Goal: Task Accomplishment & Management: Manage account settings

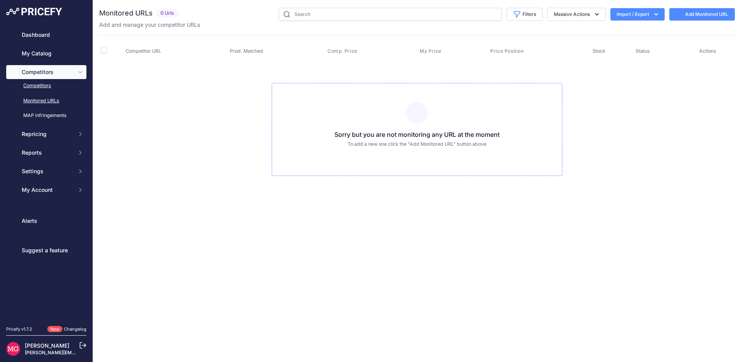
click at [31, 87] on link "Competitors" at bounding box center [46, 86] width 80 height 14
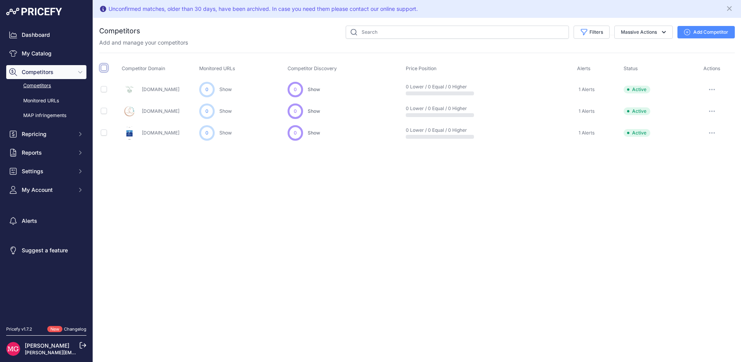
click at [103, 67] on input "checkbox" at bounding box center [104, 68] width 6 height 6
checkbox input "true"
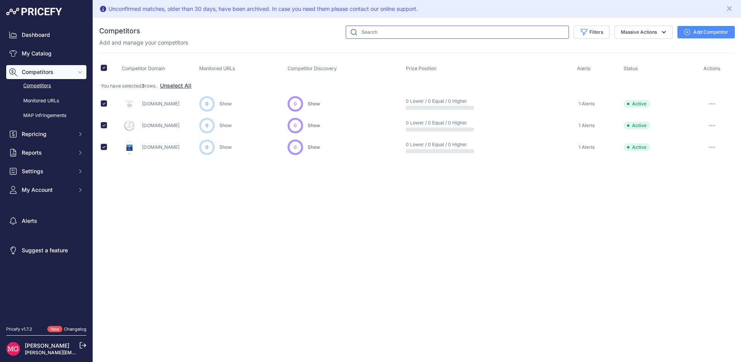
click at [381, 31] on input "text" at bounding box center [457, 32] width 223 height 13
type input "p"
click at [717, 35] on button "Add Competitor" at bounding box center [705, 32] width 57 height 12
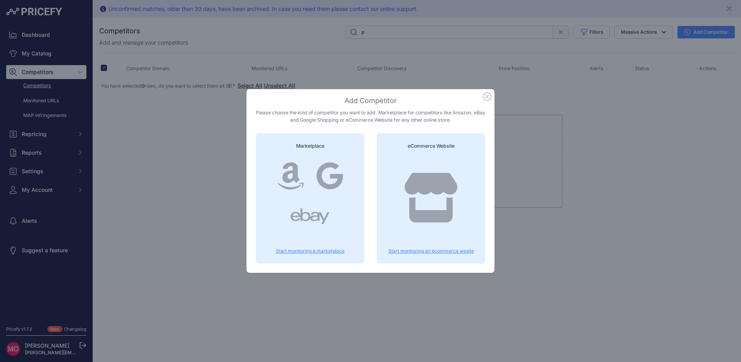
click at [419, 250] on p "Start monitoring an ecommerce wesite" at bounding box center [431, 251] width 90 height 6
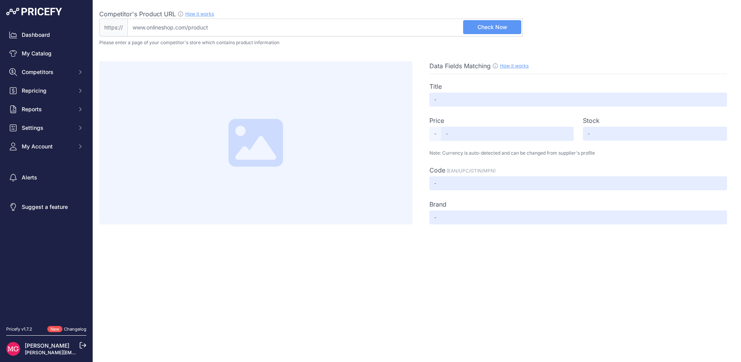
click at [138, 27] on input "Competitor's Product URL How it works In order to create your competitor's extr…" at bounding box center [324, 28] width 395 height 18
click at [482, 31] on span "Check Now" at bounding box center [492, 27] width 30 height 8
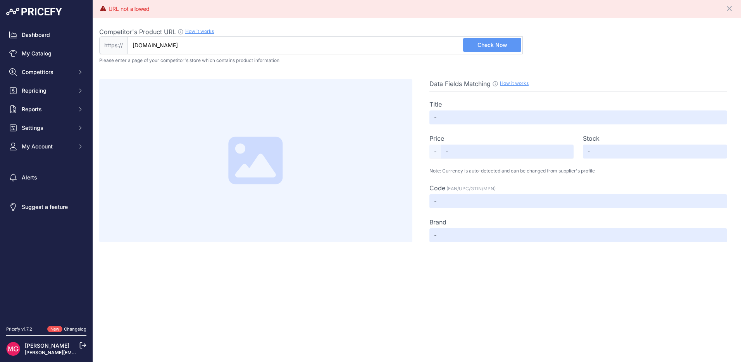
click at [225, 43] on input "[DOMAIN_NAME]" at bounding box center [324, 45] width 395 height 18
paste input "https://www.physicalcompany.co.uk/affinity-portable-flexible-massage-table"
type input "www.physicalcompany.co.uk/affinity-portable-flexible-massage-table"
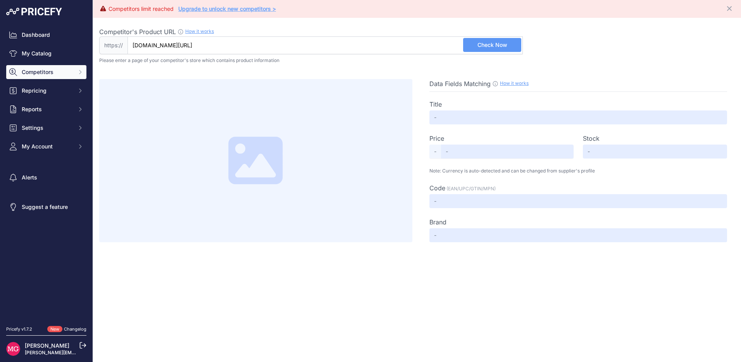
click at [50, 72] on span "Competitors" at bounding box center [47, 72] width 51 height 8
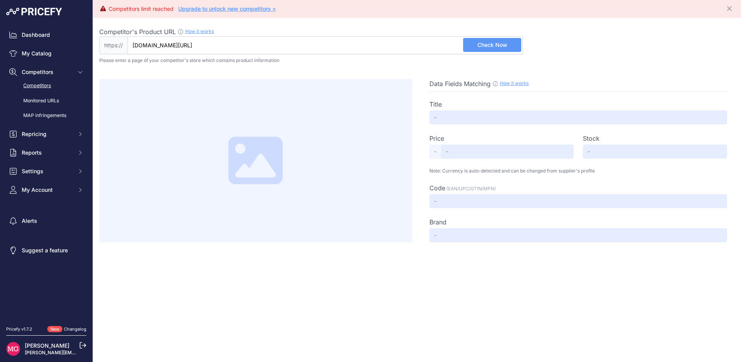
click at [50, 87] on link "Competitors" at bounding box center [46, 86] width 80 height 14
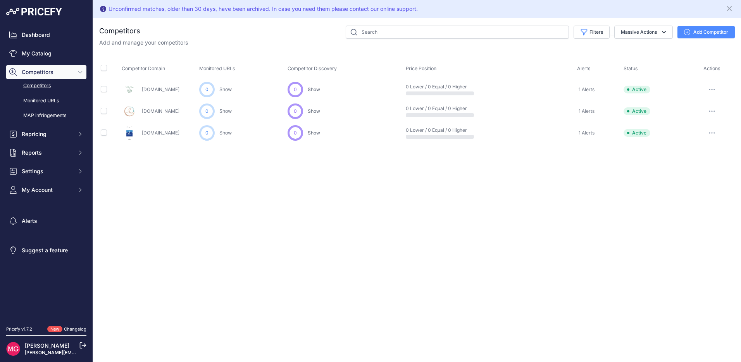
click at [108, 69] on th at bounding box center [109, 68] width 21 height 19
click at [102, 68] on input "checkbox" at bounding box center [104, 68] width 6 height 6
checkbox input "true"
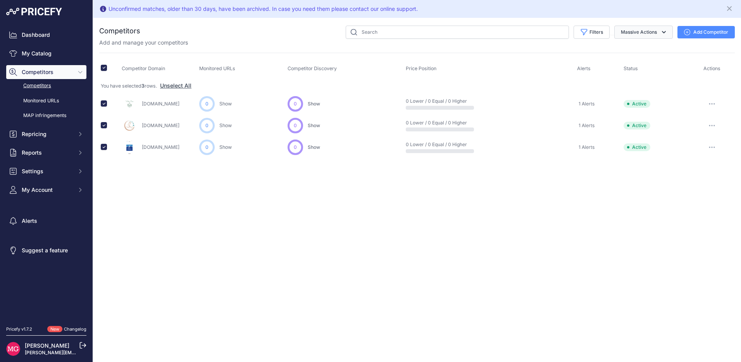
click at [670, 29] on button "Massive Actions" at bounding box center [643, 32] width 58 height 13
click at [432, 56] on div "Competitor Domain Monitored URLs Competitor Discovery Price Position" at bounding box center [416, 105] width 635 height 105
click at [709, 102] on button "button" at bounding box center [711, 103] width 15 height 11
click at [685, 145] on button "Delete" at bounding box center [700, 145] width 65 height 12
click at [708, 104] on button "button" at bounding box center [711, 103] width 15 height 11
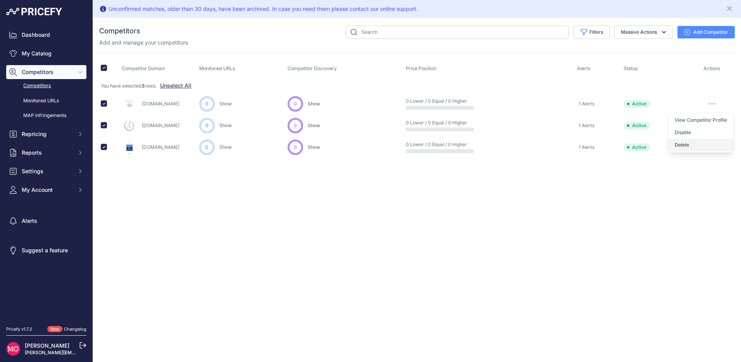
click at [679, 148] on button "Delete" at bounding box center [700, 145] width 65 height 12
click at [712, 125] on icon "button" at bounding box center [711, 125] width 1 height 1
click at [685, 167] on button "Delete" at bounding box center [700, 166] width 65 height 12
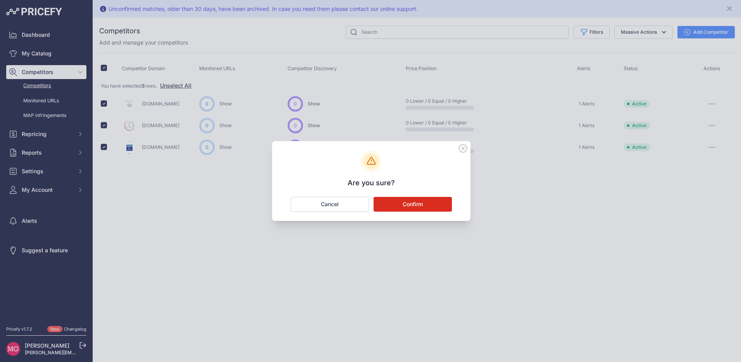
click at [412, 203] on button "Confirm" at bounding box center [412, 204] width 78 height 15
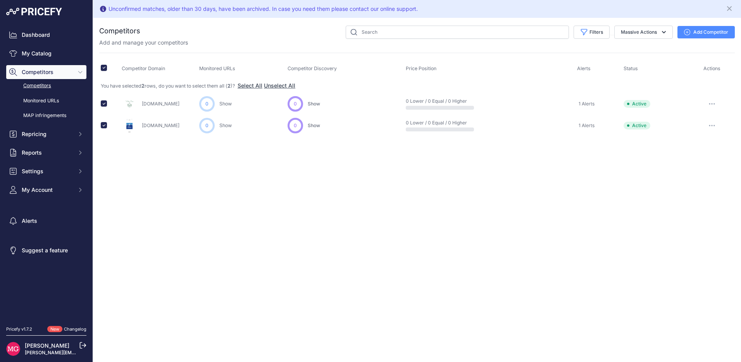
click at [712, 125] on icon "button" at bounding box center [711, 125] width 1 height 1
click at [678, 167] on button "Delete" at bounding box center [700, 166] width 65 height 12
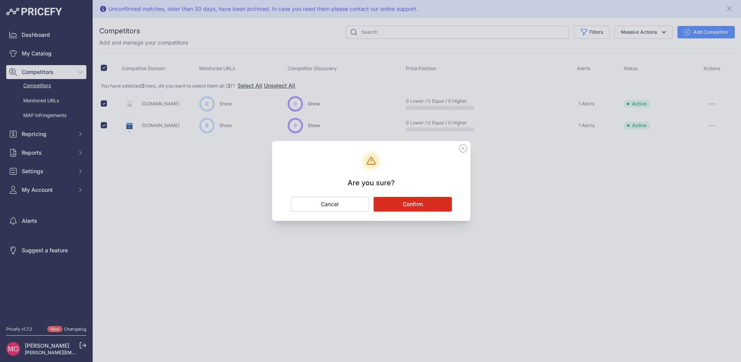
click at [412, 201] on button "Confirm" at bounding box center [412, 204] width 78 height 15
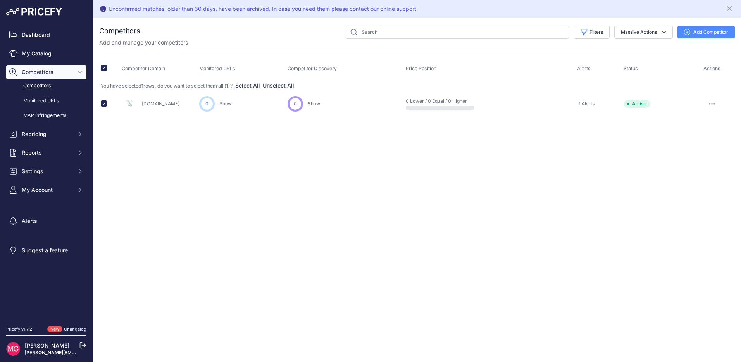
click at [709, 105] on button "button" at bounding box center [711, 103] width 15 height 11
click at [685, 146] on button "Delete" at bounding box center [700, 145] width 65 height 12
click at [702, 104] on div at bounding box center [712, 103] width 42 height 11
click at [717, 103] on button "button" at bounding box center [711, 103] width 15 height 11
click at [688, 141] on button "Delete" at bounding box center [700, 145] width 65 height 12
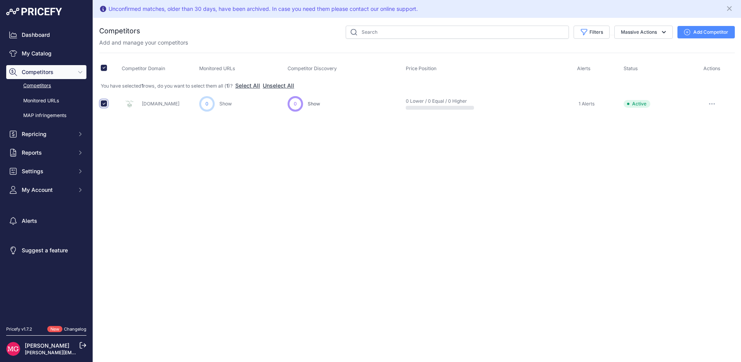
click at [104, 105] on input "checkbox" at bounding box center [104, 103] width 6 height 6
checkbox input "false"
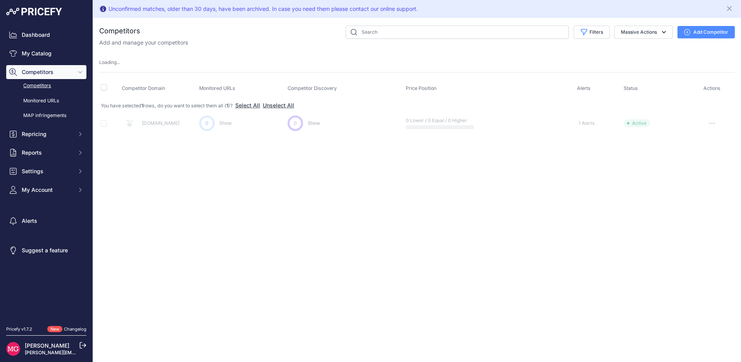
checkbox input "false"
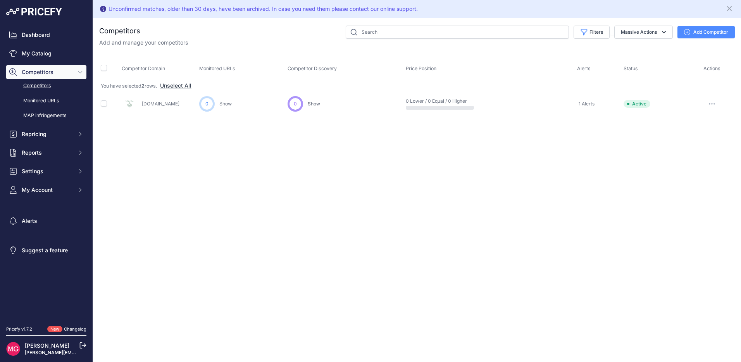
click at [710, 105] on button "button" at bounding box center [711, 103] width 15 height 11
click at [688, 132] on button "Disable" at bounding box center [700, 132] width 65 height 12
click at [709, 102] on button "button" at bounding box center [711, 103] width 15 height 11
click at [682, 142] on button "Delete" at bounding box center [700, 145] width 65 height 12
click at [704, 33] on button "Add Competitor" at bounding box center [705, 32] width 57 height 12
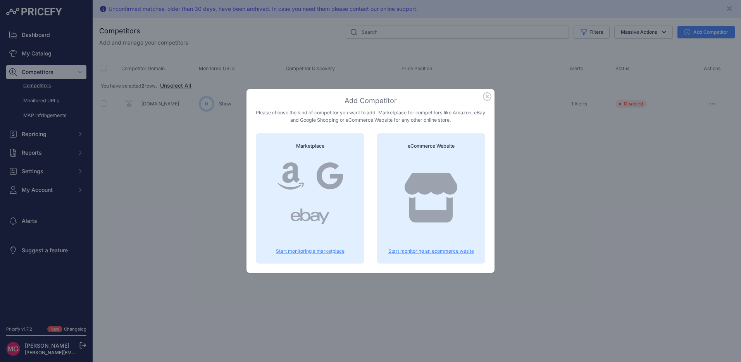
drag, startPoint x: 418, startPoint y: 249, endPoint x: 417, endPoint y: 241, distance: 8.9
click at [418, 249] on p "Start monitoring an ecommerce wesite" at bounding box center [431, 251] width 90 height 6
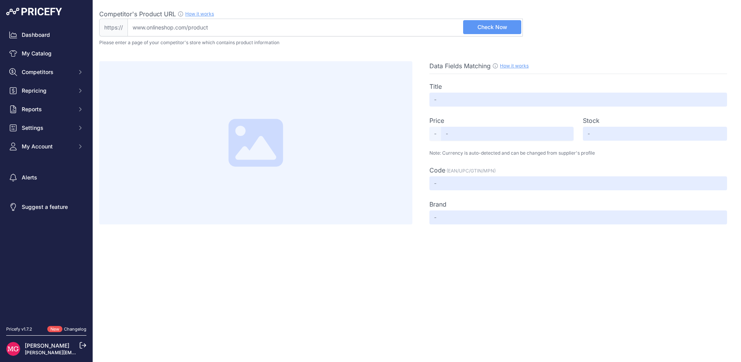
click at [236, 29] on input "Competitor's Product URL How it works In order to create your competitor's extr…" at bounding box center [324, 28] width 395 height 18
click at [501, 24] on span "Check Now" at bounding box center [492, 27] width 30 height 8
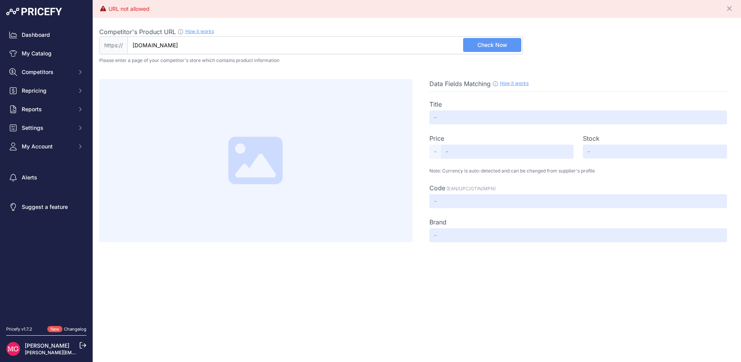
click at [208, 45] on input "[DOMAIN_NAME]" at bounding box center [324, 45] width 395 height 18
drag, startPoint x: 208, startPoint y: 45, endPoint x: 69, endPoint y: 34, distance: 139.6
click at [69, 34] on div "Dashboard My Catalog Competitors Competitors Monitored URLs MAP infringements R…" at bounding box center [370, 181] width 741 height 362
paste input "https://www.physicalcompany.co.uk/affinity-portable-flexible-massage-table"
type input "www.physicalcompany.co.uk/affinity-portable-flexible-massage-table"
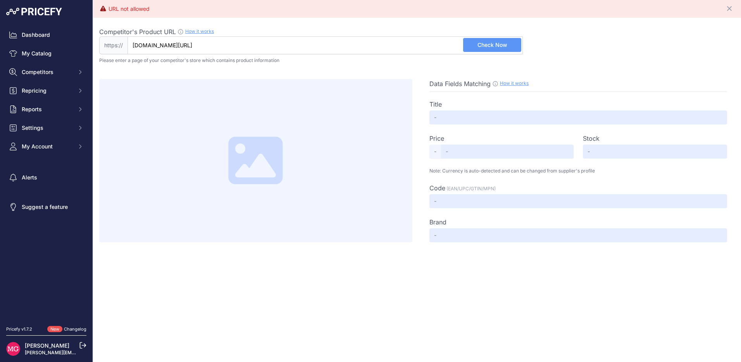
click at [483, 43] on span "Check Now" at bounding box center [492, 45] width 30 height 8
type input "Affinity Portable Flexible Massage Table"
type input "386.63"
type input "Not Found"
type input "APFB_config"
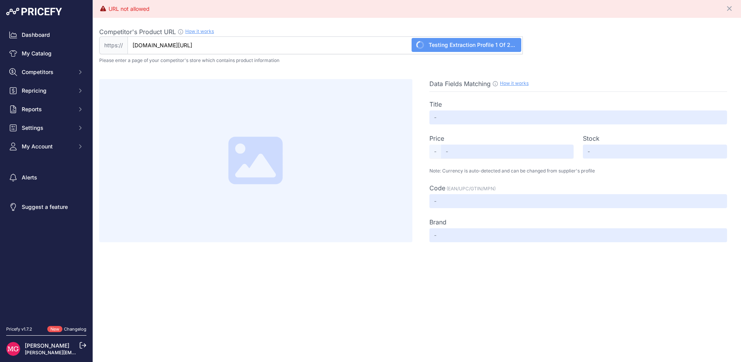
type input "Affinity"
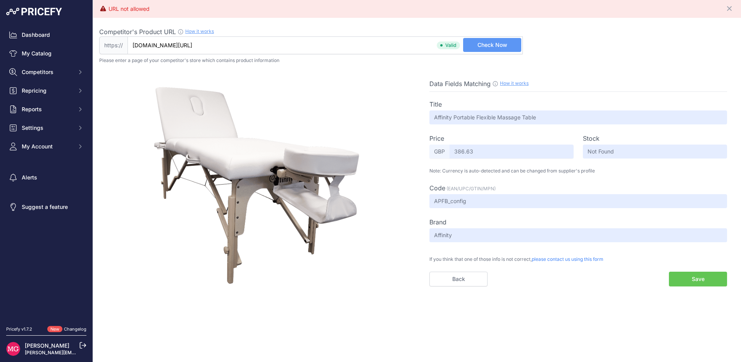
click at [694, 280] on button "Save" at bounding box center [698, 279] width 58 height 15
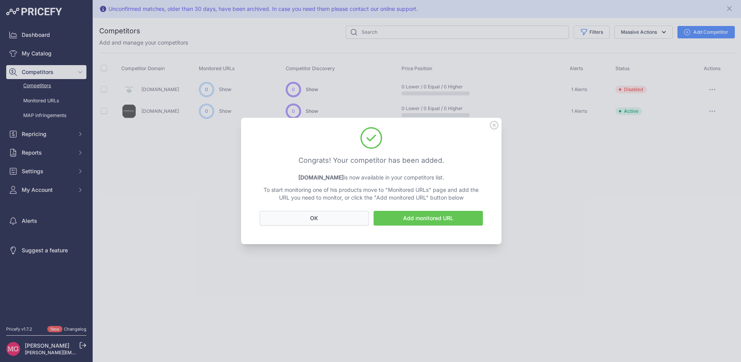
click at [317, 218] on button "OK" at bounding box center [314, 218] width 109 height 15
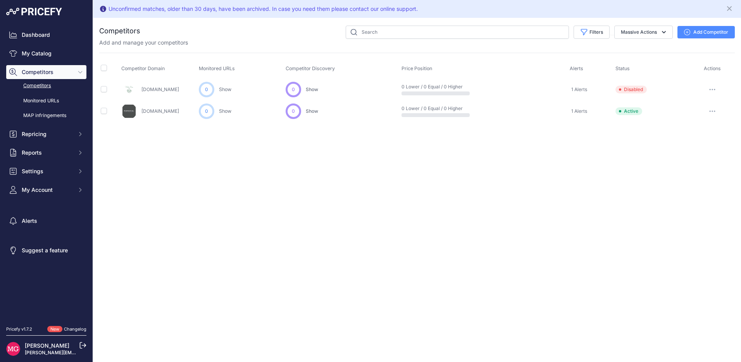
click at [707, 33] on button "Add Competitor" at bounding box center [705, 32] width 57 height 12
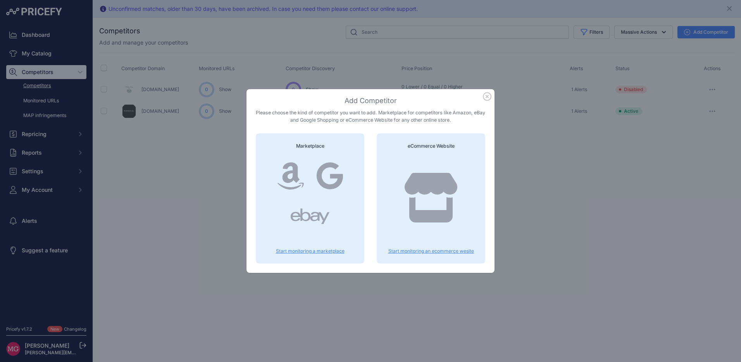
click at [442, 251] on p "Start monitoring an ecommerce wesite" at bounding box center [431, 251] width 90 height 6
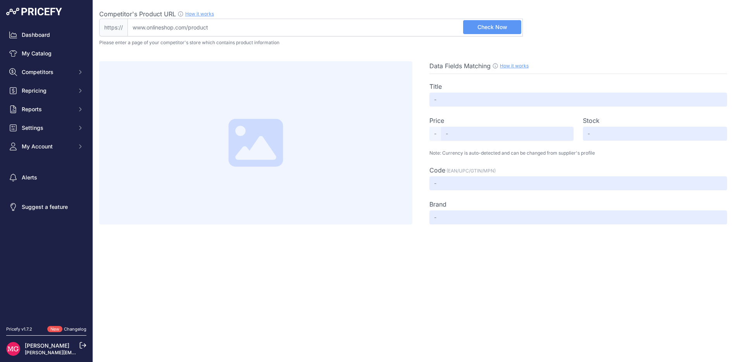
click at [193, 30] on input "Competitor's Product URL How it works In order to create your competitor's extr…" at bounding box center [324, 28] width 395 height 18
paste input "https://naturalliving.co.uk/products/affinity-portable-flexible-beauty-bed"
type input "naturalliving.co.uk/products/affinity-portable-flexible-beauty-bed"
click at [487, 27] on span "Check Now" at bounding box center [492, 27] width 30 height 8
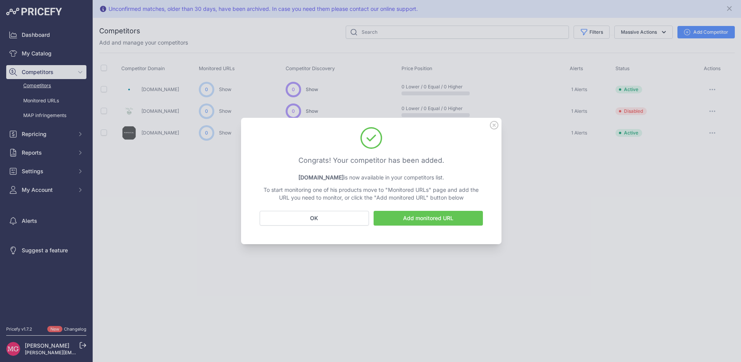
click at [417, 221] on link "Add monitored URL" at bounding box center [427, 218] width 109 height 15
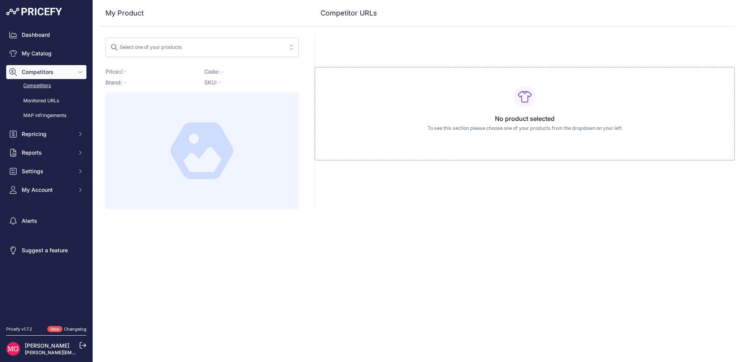
click at [65, 87] on link "Competitors" at bounding box center [46, 86] width 80 height 14
click at [30, 86] on link "Competitors" at bounding box center [46, 86] width 80 height 14
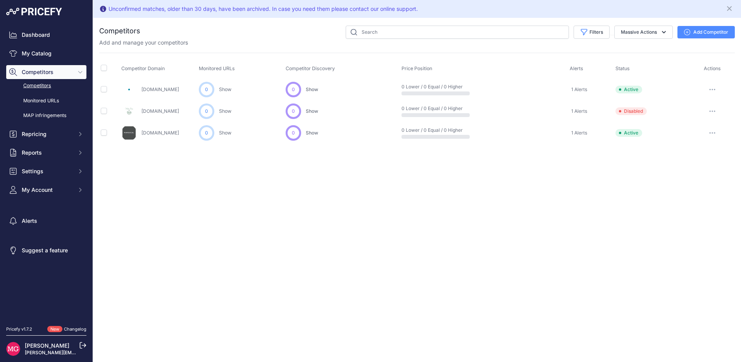
click at [712, 112] on icon "button" at bounding box center [712, 111] width 6 height 2
click at [691, 150] on button "Delete" at bounding box center [700, 152] width 65 height 12
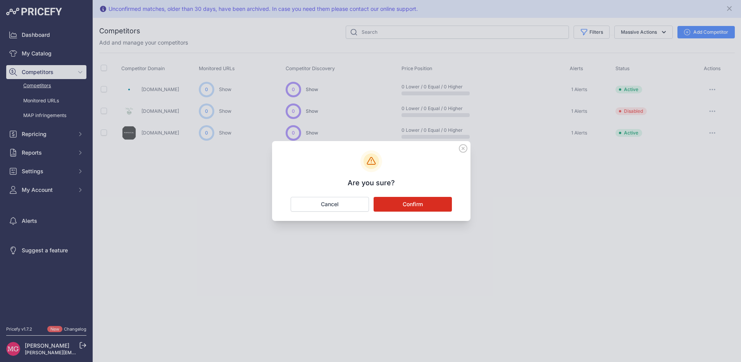
click at [428, 202] on button "Confirm" at bounding box center [412, 204] width 78 height 15
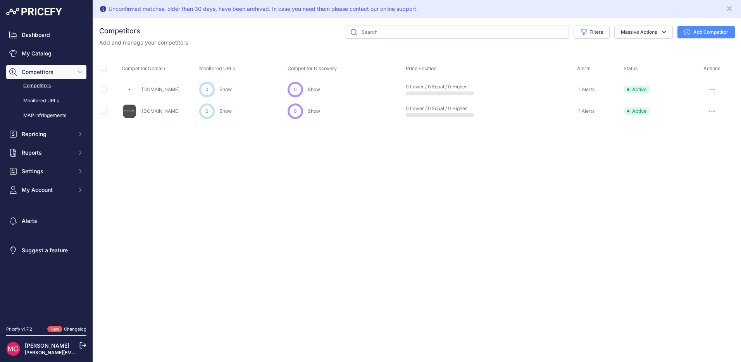
click at [696, 31] on button "Add Competitor" at bounding box center [705, 32] width 57 height 12
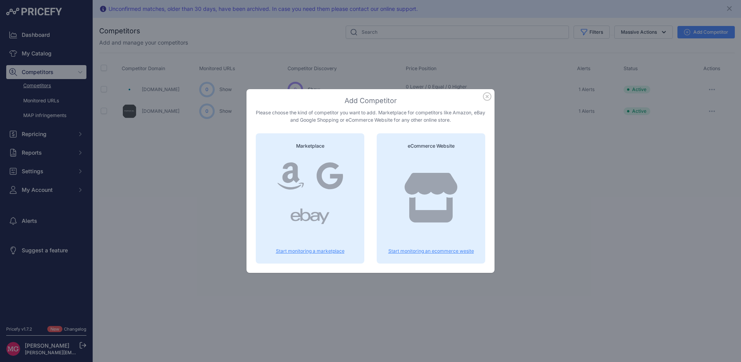
drag, startPoint x: 427, startPoint y: 252, endPoint x: 432, endPoint y: 251, distance: 5.2
click at [427, 252] on p "Start monitoring an ecommerce wesite" at bounding box center [431, 251] width 90 height 6
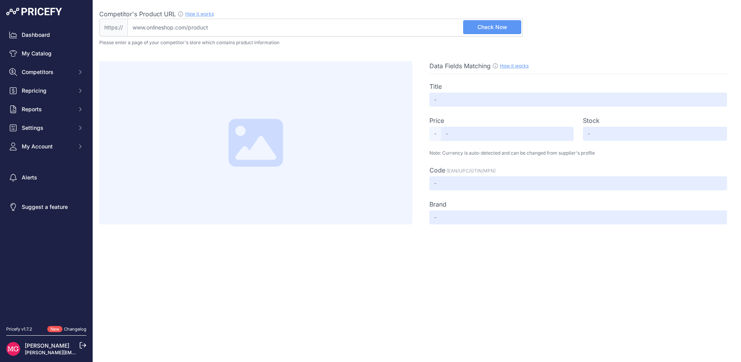
drag, startPoint x: 341, startPoint y: 30, endPoint x: 401, endPoint y: 31, distance: 60.4
click at [341, 30] on input "Competitor's Product URL How it works In order to create your competitor's extr…" at bounding box center [324, 28] width 395 height 18
paste input "Affinity Portable Flexible Massage Table Body Massage Shop [URL][DOMAIN_NAME] ›…"
click at [274, 24] on input "Affinity Portable Flexible Massage Table Body Massage Shop [DOMAIN_NAME] › Shop" at bounding box center [324, 28] width 395 height 18
paste input "[URL][DOMAIN_NAME]"
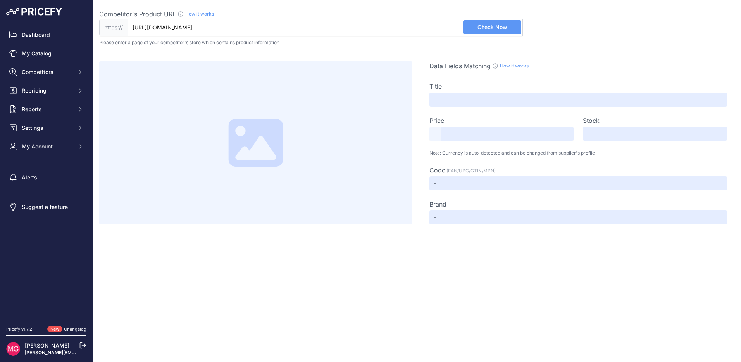
type input "[DOMAIN_NAME][URL]"
click at [497, 30] on span "Check Now" at bounding box center [492, 27] width 30 height 8
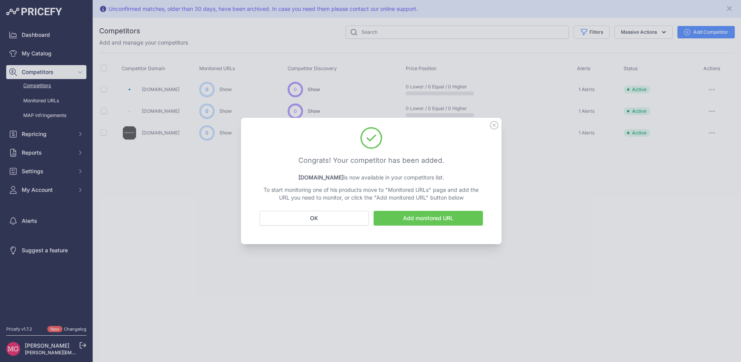
click at [493, 124] on icon at bounding box center [494, 125] width 8 height 8
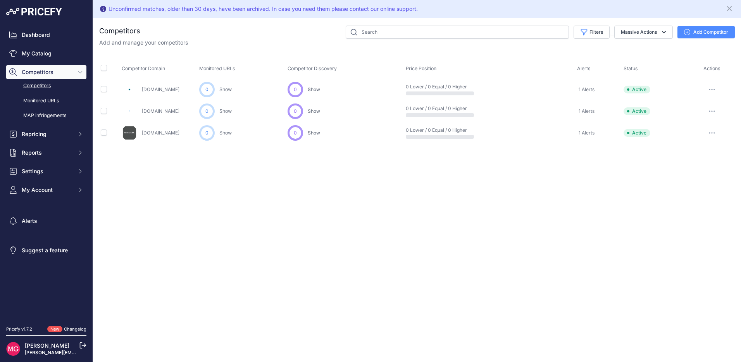
click at [50, 101] on link "Monitored URLs" at bounding box center [46, 101] width 80 height 14
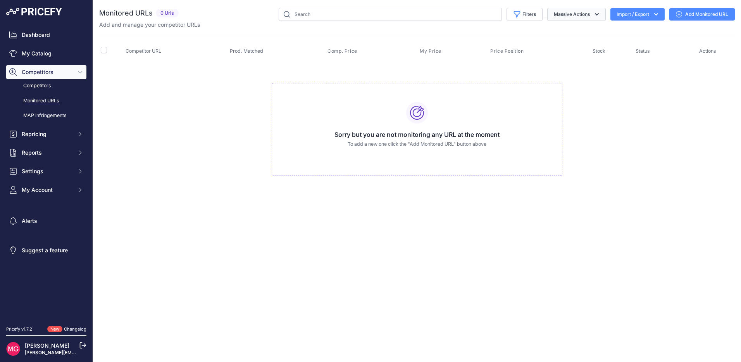
click at [588, 15] on button "Massive Actions" at bounding box center [576, 14] width 58 height 13
click at [687, 14] on link "Add Monitored URL" at bounding box center [701, 14] width 65 height 12
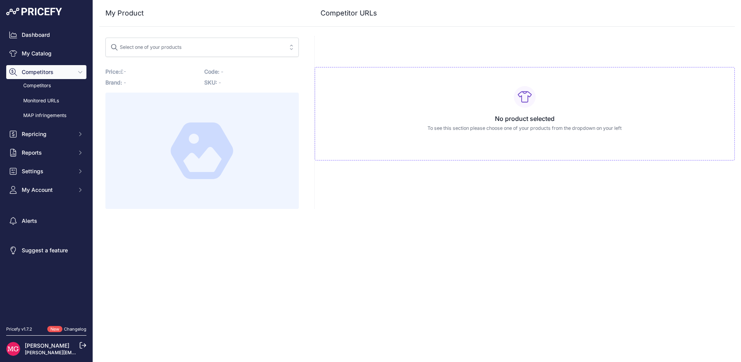
click at [286, 49] on button "Select one of your products" at bounding box center [201, 47] width 193 height 19
click at [286, 48] on button "Select one of your products" at bounding box center [201, 47] width 193 height 19
click at [151, 145] on div at bounding box center [201, 151] width 193 height 116
click at [45, 53] on link "My Catalog" at bounding box center [46, 53] width 80 height 14
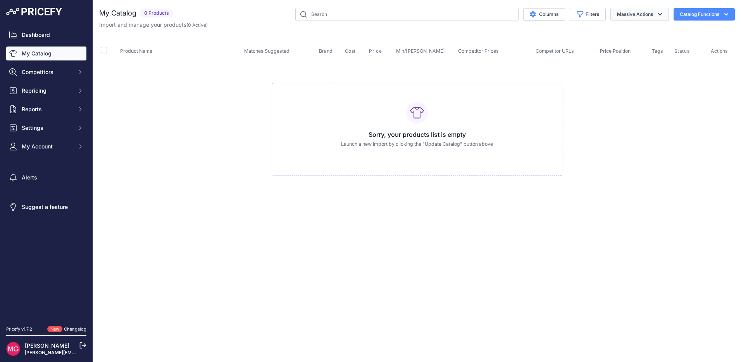
click at [659, 14] on icon "button" at bounding box center [660, 14] width 4 height 2
click at [659, 14] on icon "button" at bounding box center [660, 14] width 8 height 8
click at [697, 14] on button "Catalog Functions" at bounding box center [703, 14] width 61 height 12
click at [694, 13] on button "Catalog Functions" at bounding box center [703, 14] width 61 height 12
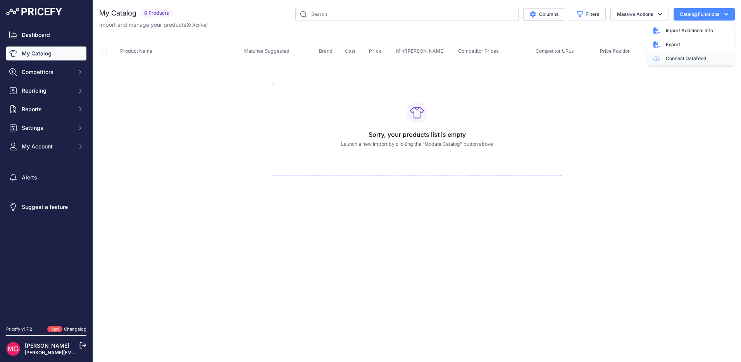
click at [676, 59] on link "Connect Datafeed" at bounding box center [690, 59] width 87 height 14
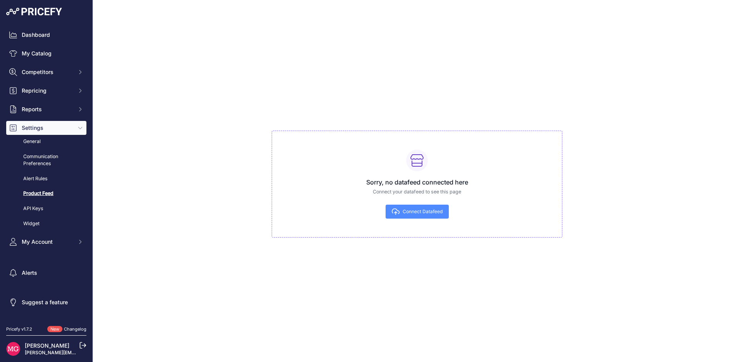
click at [415, 211] on span "Connect Datafeed" at bounding box center [422, 211] width 40 height 6
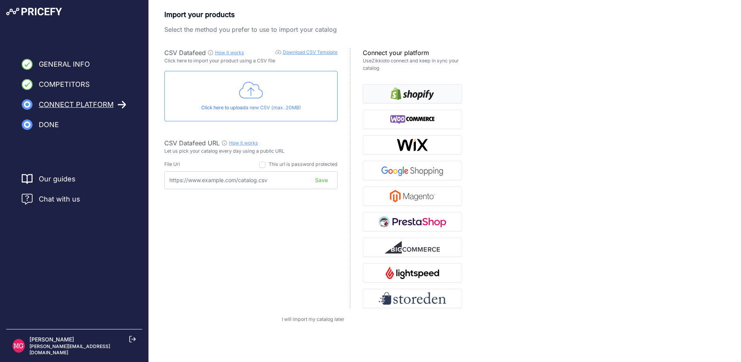
click at [401, 99] on img "button" at bounding box center [411, 94] width 43 height 12
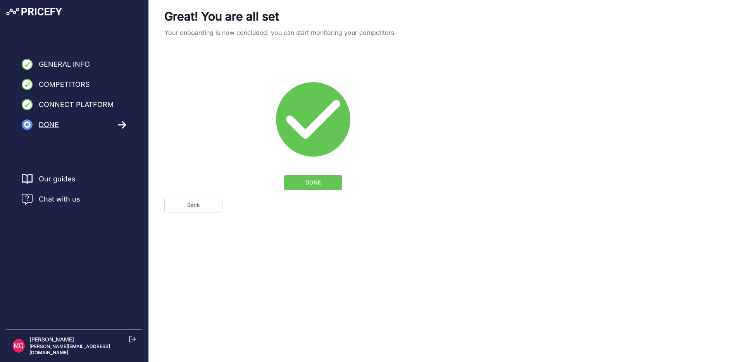
click at [308, 182] on span "DONE" at bounding box center [312, 183] width 15 height 8
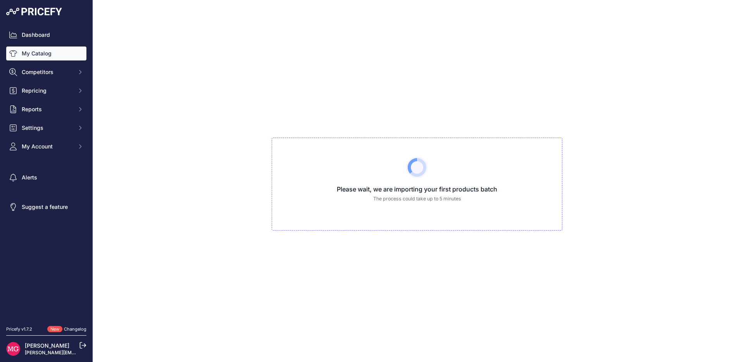
click at [67, 55] on link "My Catalog" at bounding box center [46, 53] width 80 height 14
click at [52, 71] on span "Competitors" at bounding box center [47, 72] width 51 height 8
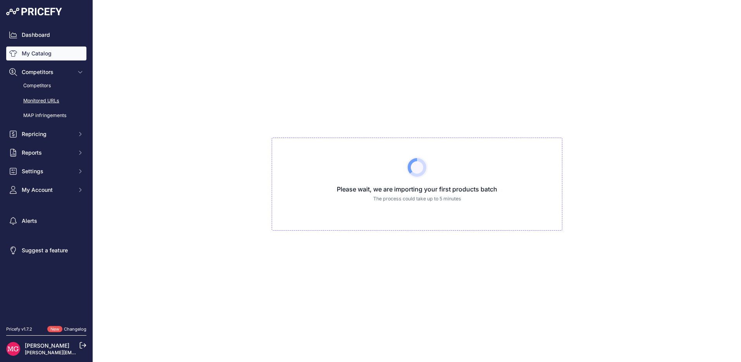
click at [44, 101] on link "Monitored URLs" at bounding box center [46, 101] width 80 height 14
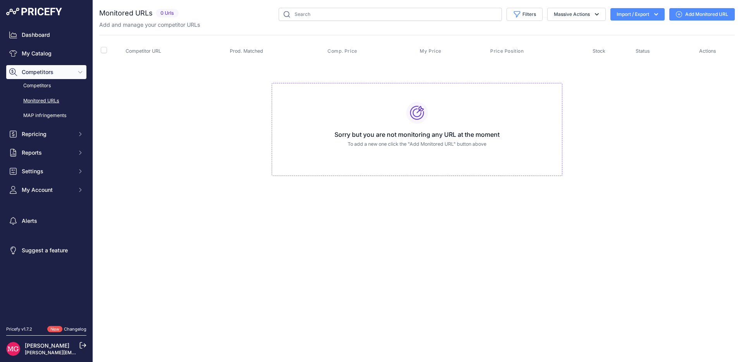
click at [697, 14] on link "Add Monitored URL" at bounding box center [701, 14] width 65 height 12
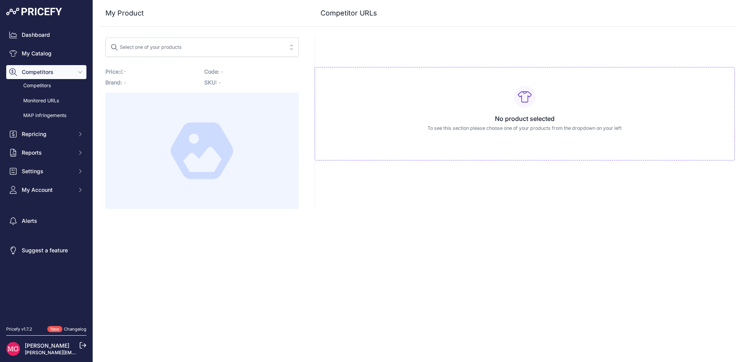
click at [270, 48] on span "Select one of your products" at bounding box center [196, 47] width 172 height 12
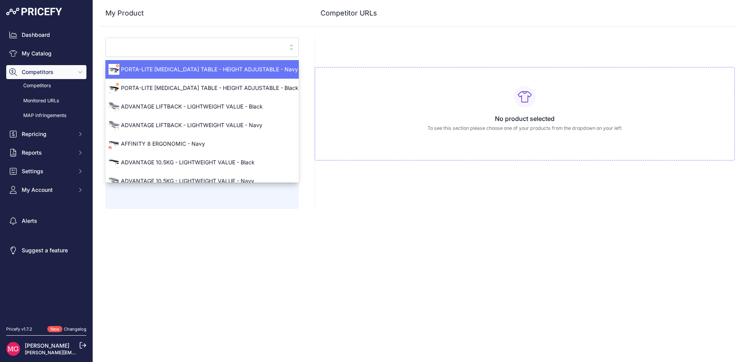
click at [390, 52] on div "No product selected To see this section please choose one of your products from…" at bounding box center [524, 122] width 420 height 173
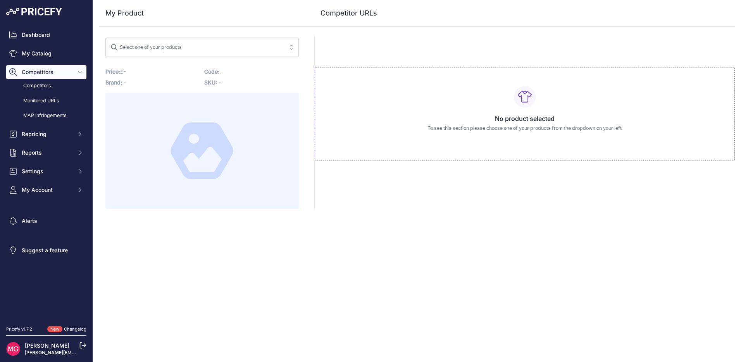
click at [260, 47] on span "Select one of your products" at bounding box center [196, 47] width 172 height 12
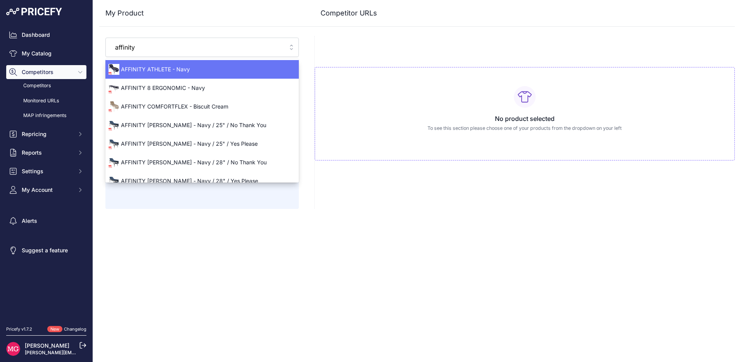
type input "affinity"
click at [203, 69] on span "AFFINITY ATHLETE - Navy" at bounding box center [201, 69] width 193 height 8
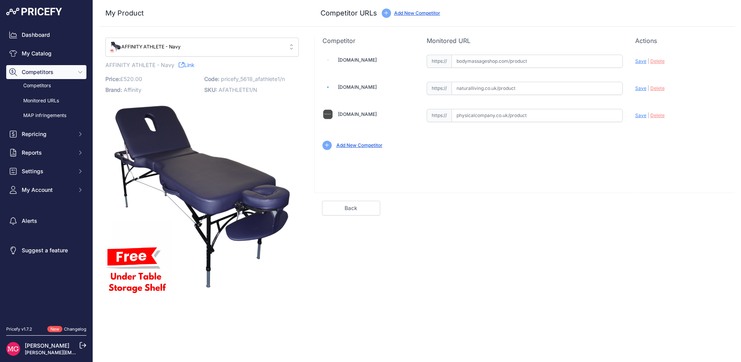
click at [481, 62] on input "text" at bounding box center [536, 61] width 171 height 13
paste input "https://www.bodymassageshop.com/product/therapy-equipment/portable-massage-tabl…"
drag, startPoint x: 476, startPoint y: 61, endPoint x: 374, endPoint y: 57, distance: 101.6
click at [374, 57] on div "Bodymassageshop.com Valid |" at bounding box center [525, 101] width 420 height 112
click at [485, 63] on input "https://www.bodymassageshop.com/product/therapy-equipment/portable-massage-tabl…" at bounding box center [536, 61] width 171 height 13
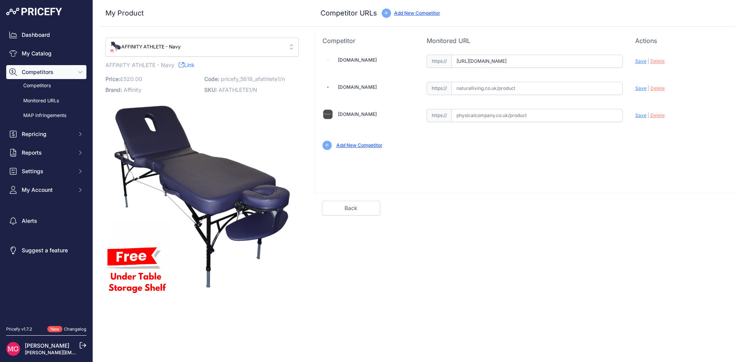
drag, startPoint x: 473, startPoint y: 60, endPoint x: 427, endPoint y: 57, distance: 45.8
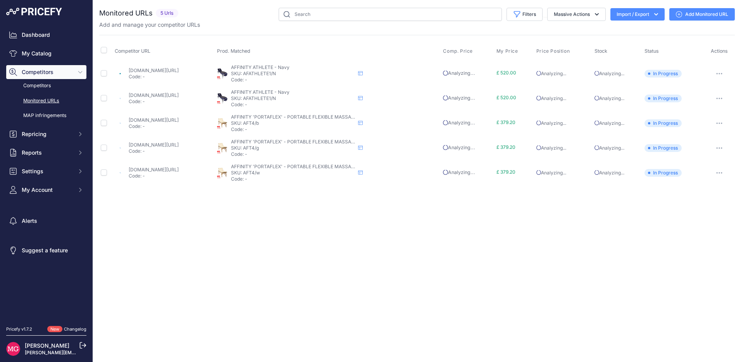
click at [683, 18] on link "Add Monitored URL" at bounding box center [701, 14] width 65 height 12
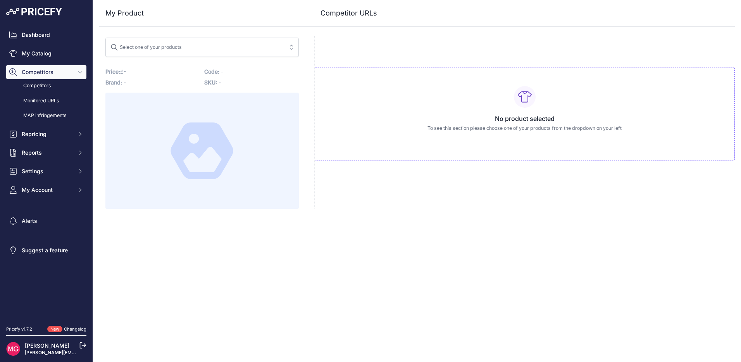
click at [181, 45] on div "Select one of your products" at bounding box center [145, 46] width 71 height 10
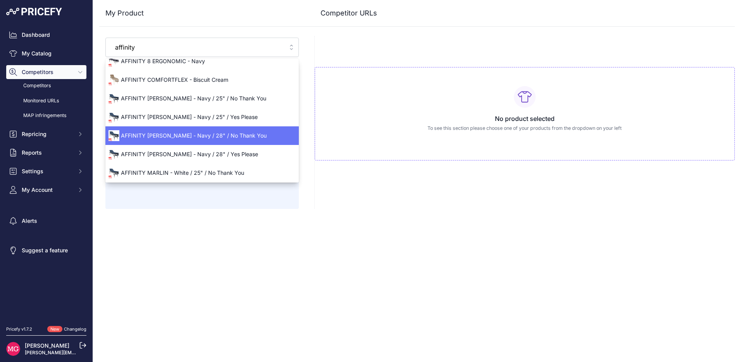
scroll to position [34, 0]
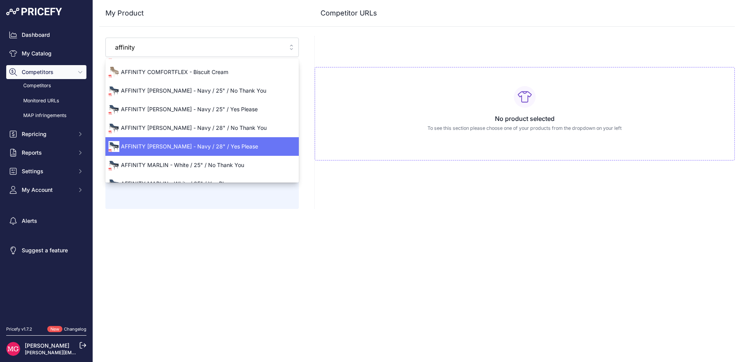
type input "affinity"
click at [203, 144] on span "AFFINITY [PERSON_NAME] - Navy / 28" / Yes Please" at bounding box center [201, 147] width 193 height 8
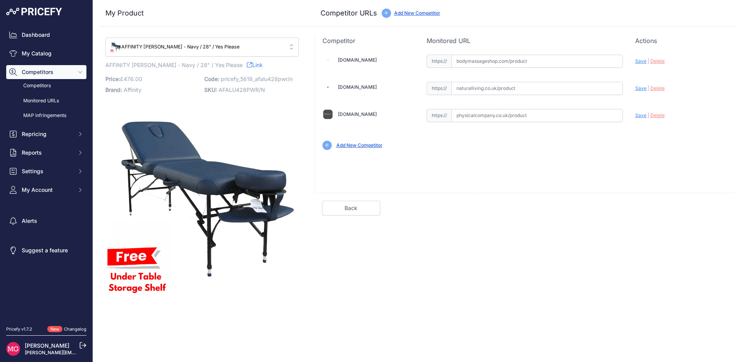
click at [478, 61] on input "text" at bounding box center [536, 61] width 171 height 13
paste input "[URL][DOMAIN_NAME]"
type input "[DOMAIN_NAME][URL]"
click at [480, 115] on input "text" at bounding box center [536, 115] width 171 height 13
paste input "[URL][DOMAIN_NAME]"
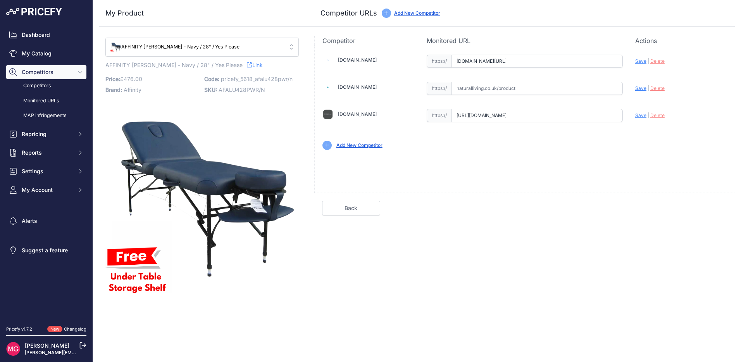
drag, startPoint x: 471, startPoint y: 116, endPoint x: 425, endPoint y: 108, distance: 46.8
click at [427, 115] on div "https:// [URL][DOMAIN_NAME] Valid Invalid" at bounding box center [525, 115] width 196 height 13
click at [644, 115] on span "Save" at bounding box center [640, 115] width 11 height 6
type input "[URL][DOMAIN_NAME]"
click at [485, 60] on input "[DOMAIN_NAME][URL]" at bounding box center [536, 61] width 171 height 13
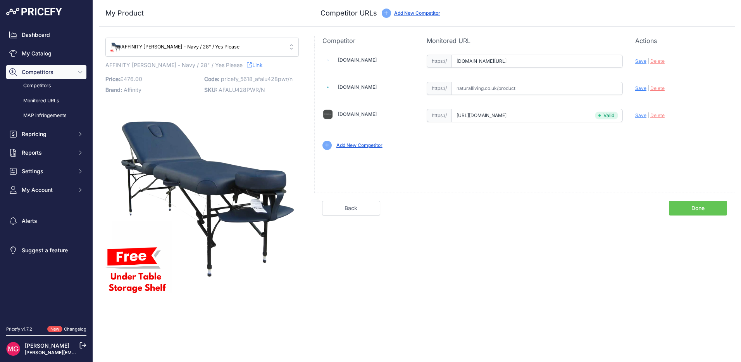
paste input "[URL][DOMAIN_NAME][PERSON_NAME]"
drag, startPoint x: 469, startPoint y: 60, endPoint x: 413, endPoint y: 62, distance: 56.2
click at [364, 58] on div "[DOMAIN_NAME] Valid |" at bounding box center [525, 101] width 420 height 112
click at [497, 64] on input "[URL][DOMAIN_NAME][PERSON_NAME]" at bounding box center [536, 61] width 171 height 13
drag, startPoint x: 473, startPoint y: 60, endPoint x: 429, endPoint y: 55, distance: 44.5
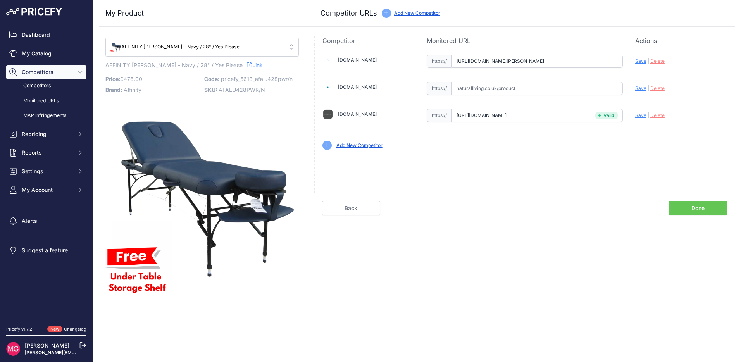
click at [430, 57] on div "https:// https://www.bodymassageshop.com/product/therapy-equipment/portable-mas…" at bounding box center [525, 61] width 196 height 13
click at [640, 60] on span "Save" at bounding box center [640, 61] width 11 height 6
type input "https://www.bodymassageshop.com/product/therapy-equipment/portable-massage-tabl…"
click at [459, 85] on input "text" at bounding box center [536, 88] width 171 height 13
paste input "https://naturalliving.co.uk/products/affinity-marlin-portable-massage-table"
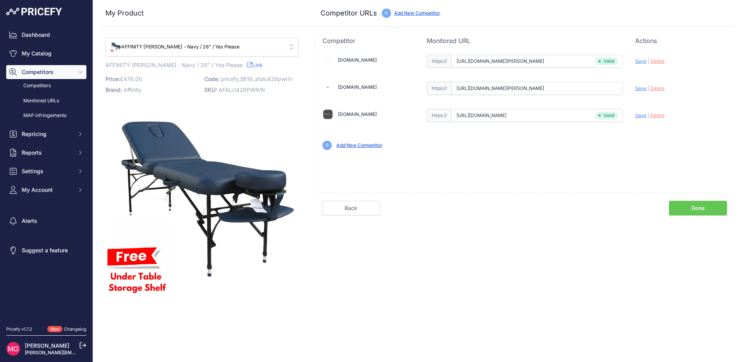
scroll to position [0, 4]
click at [640, 89] on span "Save" at bounding box center [640, 88] width 11 height 6
type input "https://naturalliving.co.uk/products/affinity-marlin-portable-massage-table?pri…"
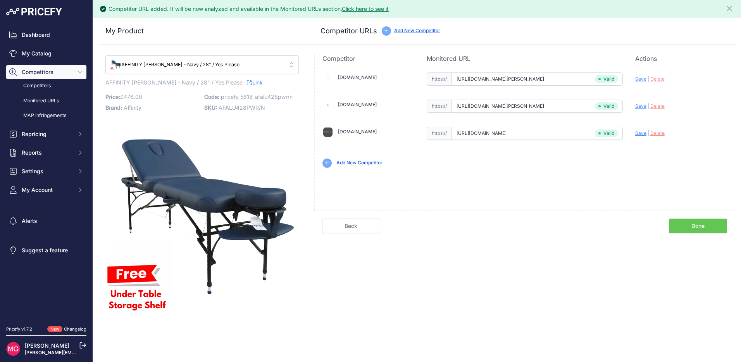
click at [705, 222] on link "Done" at bounding box center [698, 225] width 58 height 15
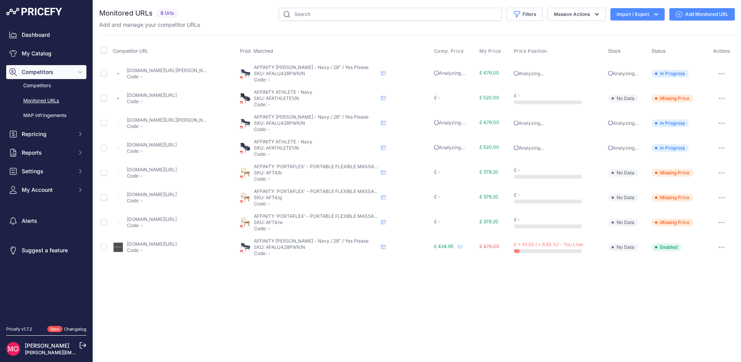
click at [722, 223] on icon "button" at bounding box center [721, 223] width 6 height 2
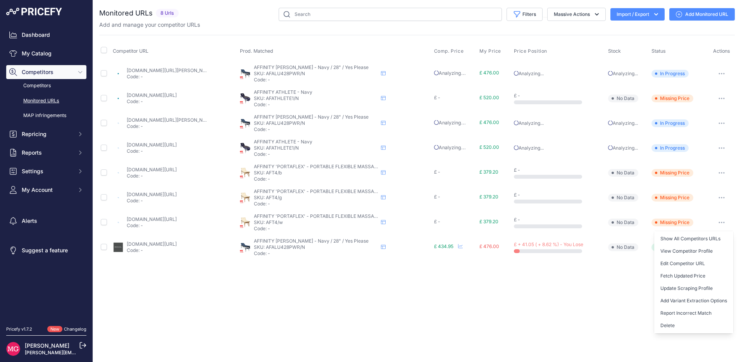
click at [684, 224] on span "Missing Price" at bounding box center [672, 222] width 42 height 8
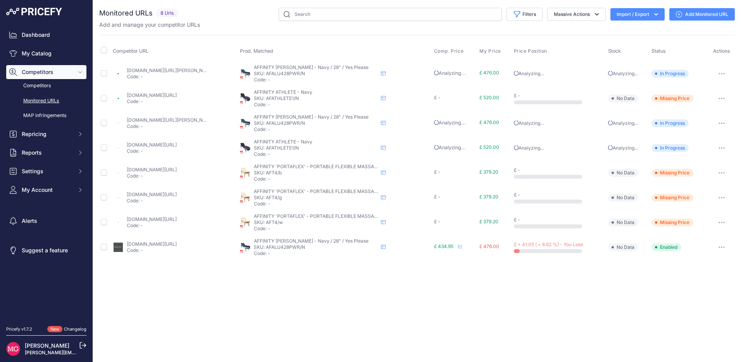
click at [177, 219] on link "bodymassageshop.com/product/therapy-equipment/portable-massage-tables/affinity-…" at bounding box center [152, 219] width 50 height 6
click at [670, 225] on span "Missing Price" at bounding box center [672, 222] width 42 height 8
click at [725, 225] on button "button" at bounding box center [721, 222] width 15 height 11
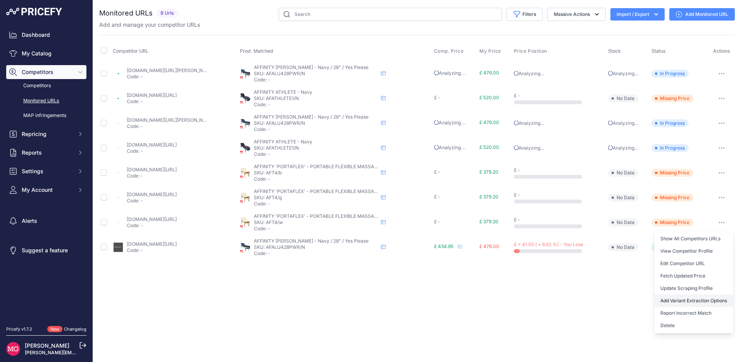
click at [682, 300] on button "Add Variant Extraction Options" at bounding box center [693, 300] width 79 height 12
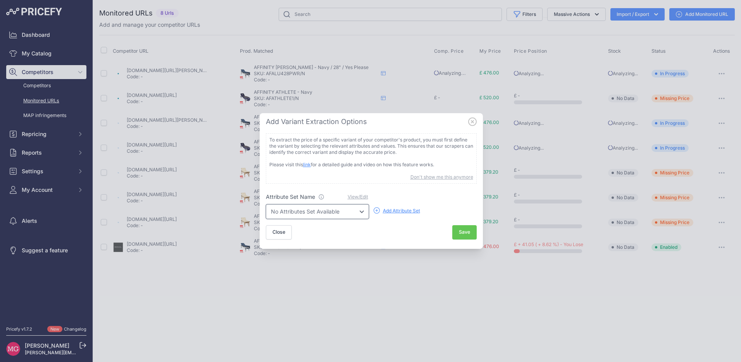
click at [361, 209] on select "No Attributes Set Available" at bounding box center [317, 211] width 103 height 15
click at [471, 122] on icon at bounding box center [472, 121] width 9 height 9
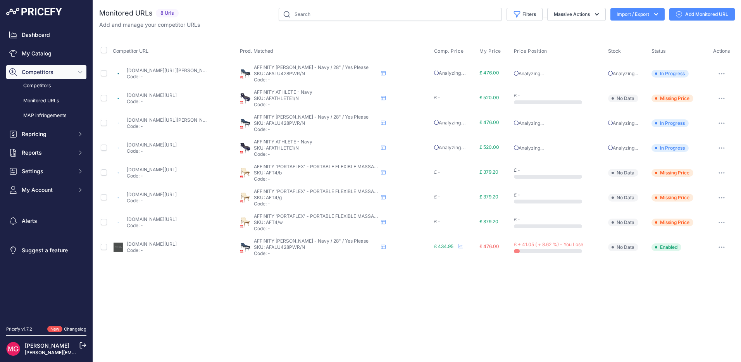
click at [720, 220] on button "button" at bounding box center [721, 222] width 15 height 11
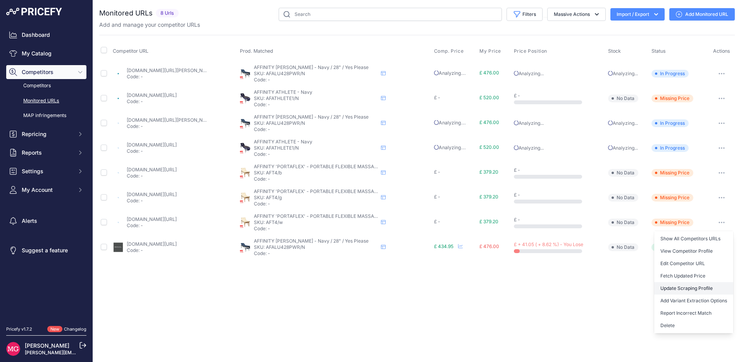
click at [685, 291] on link "Update Scraping Profile" at bounding box center [693, 288] width 79 height 12
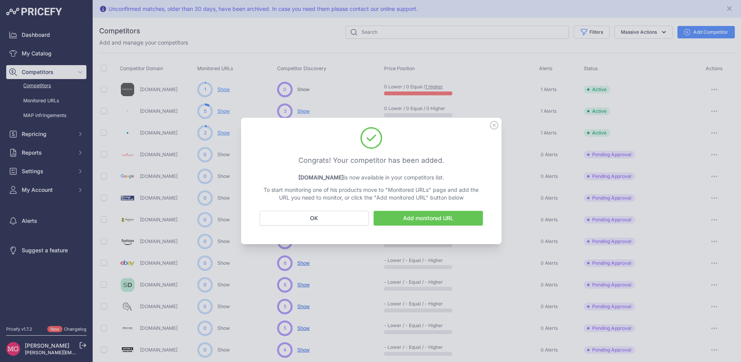
click at [433, 219] on link "Add monitored URL" at bounding box center [427, 218] width 109 height 15
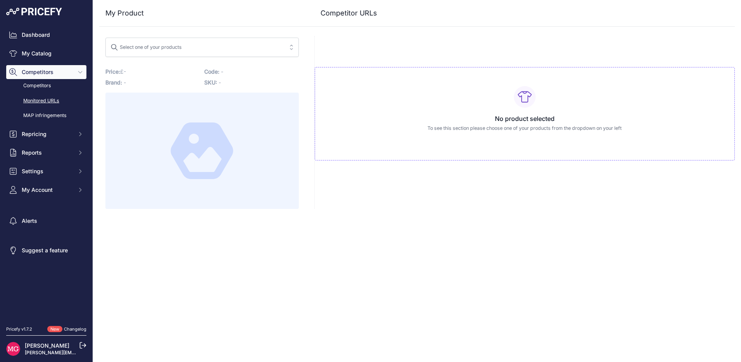
click at [37, 98] on link "Monitored URLs" at bounding box center [46, 101] width 80 height 14
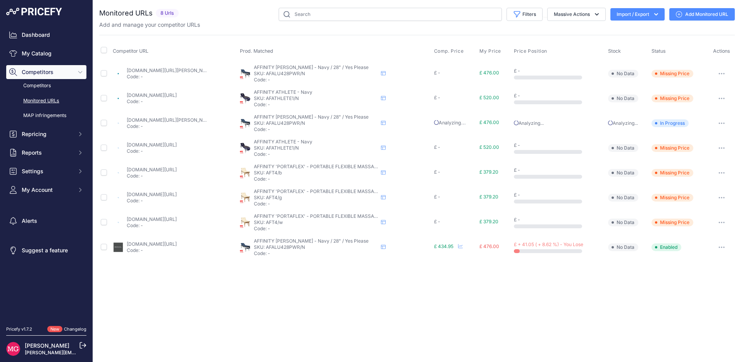
click at [722, 222] on icon "button" at bounding box center [721, 222] width 1 height 1
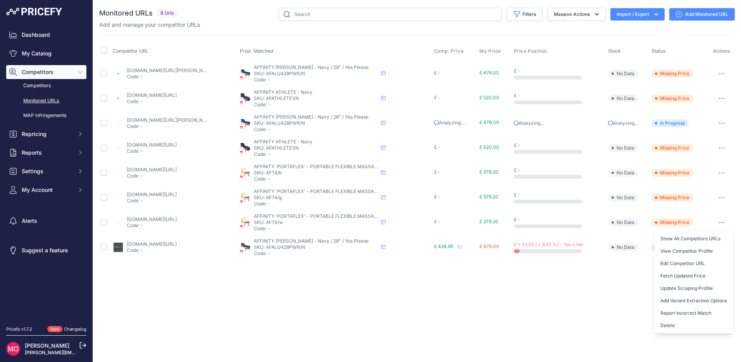
click at [168, 217] on link "[DOMAIN_NAME][URL]" at bounding box center [152, 219] width 50 height 6
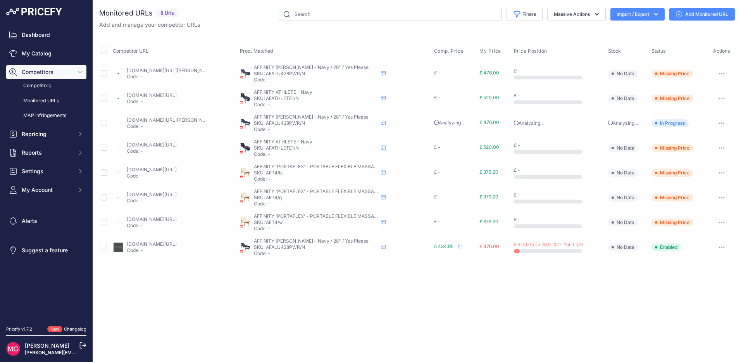
click at [666, 224] on span "Missing Price" at bounding box center [672, 222] width 42 height 8
click at [724, 223] on button "button" at bounding box center [721, 222] width 15 height 11
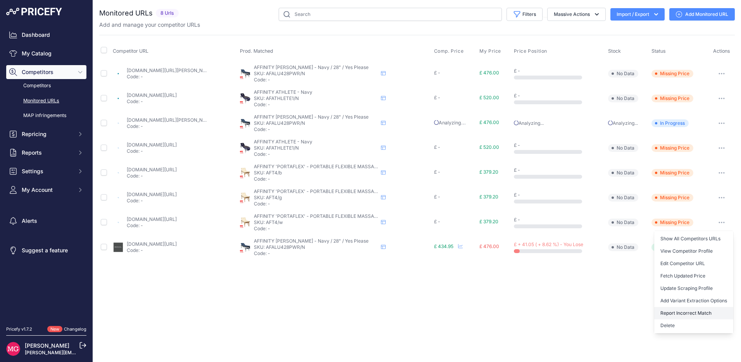
click at [688, 313] on button "Report Incorrect Match" at bounding box center [693, 313] width 79 height 12
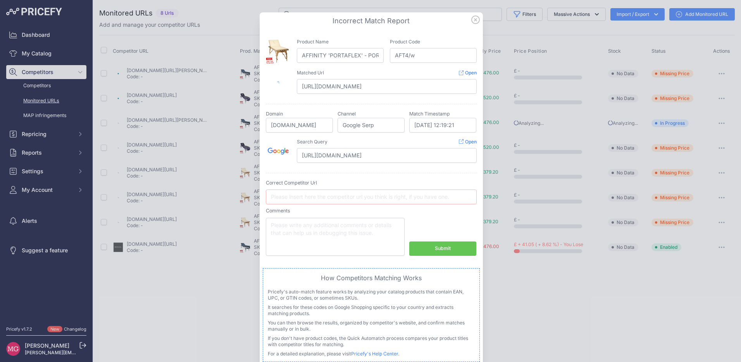
click at [473, 18] on icon at bounding box center [475, 19] width 9 height 9
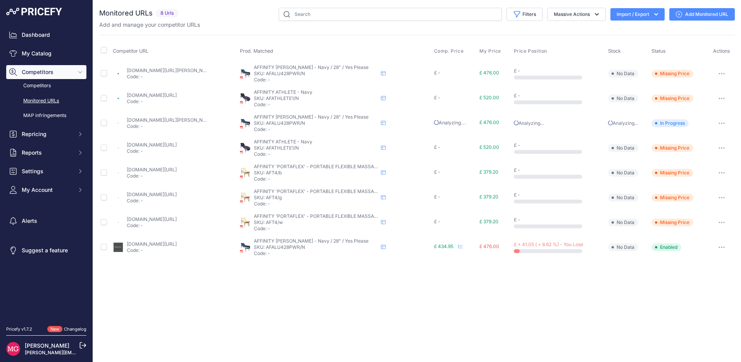
click at [719, 223] on button "button" at bounding box center [721, 222] width 15 height 11
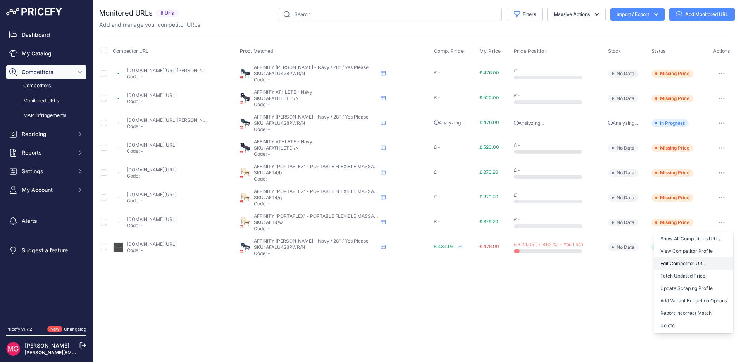
click at [681, 265] on link "Edit Competitor URL" at bounding box center [693, 263] width 79 height 12
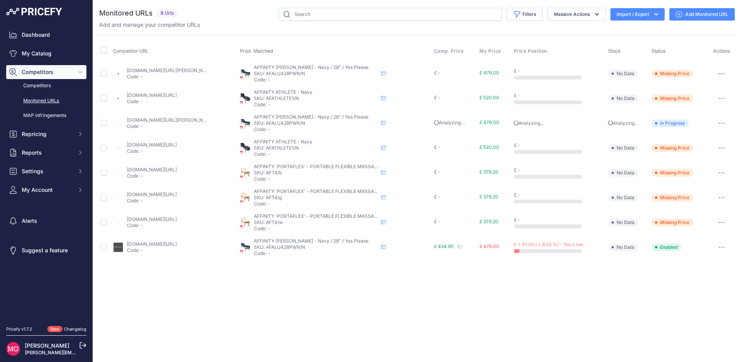
click at [722, 222] on icon "button" at bounding box center [721, 223] width 6 height 2
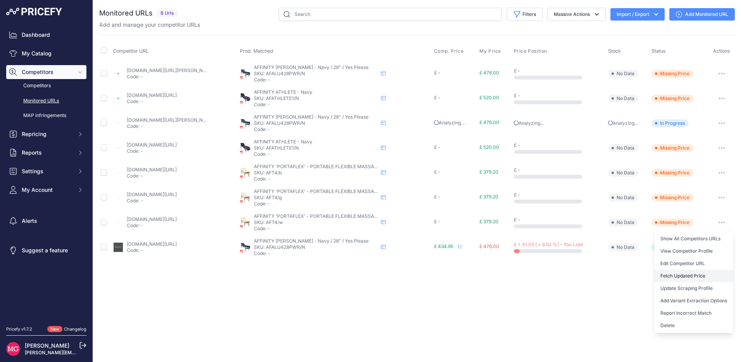
click at [692, 278] on button "Fetch Updated Price" at bounding box center [693, 276] width 79 height 12
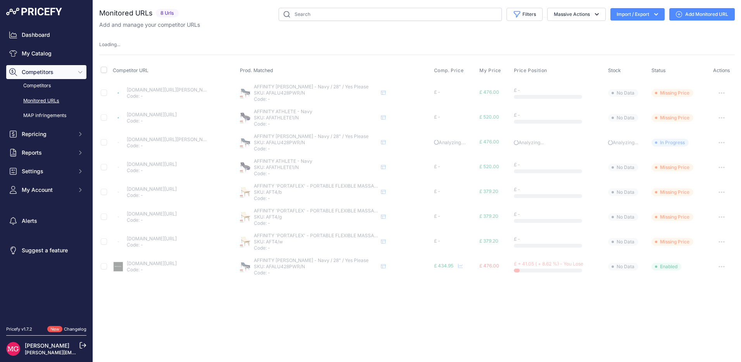
select select
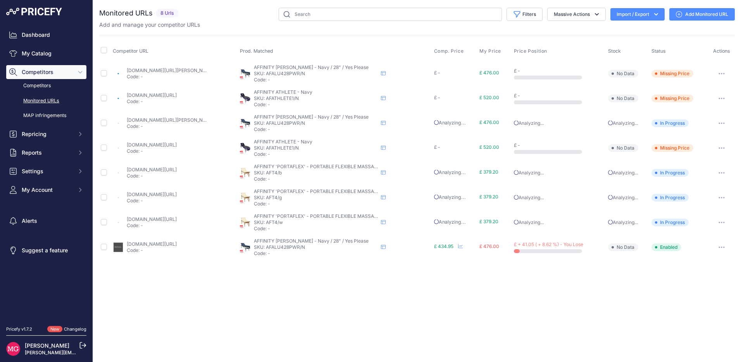
click at [722, 224] on button "button" at bounding box center [721, 222] width 15 height 11
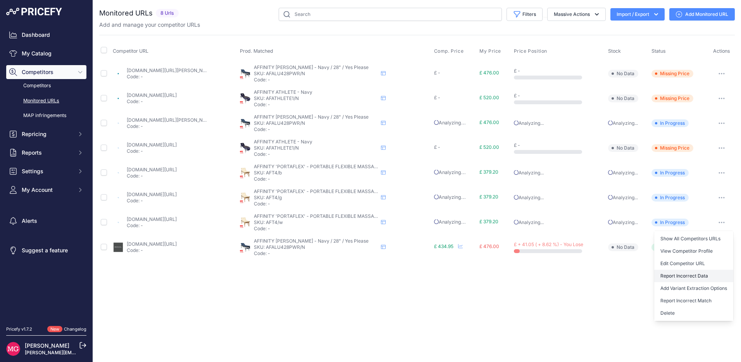
click at [685, 276] on button "Report Incorrect Data" at bounding box center [693, 276] width 79 height 12
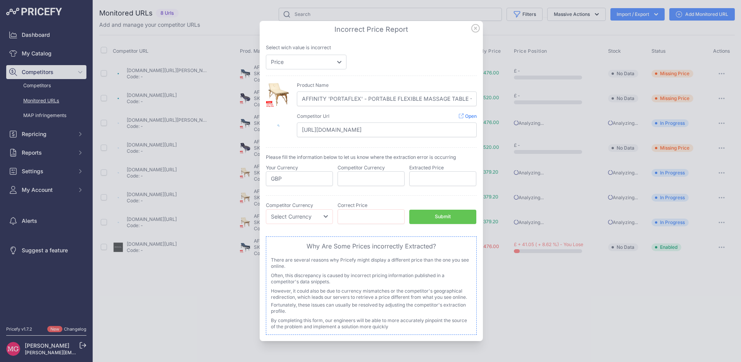
click at [474, 27] on icon at bounding box center [475, 28] width 8 height 8
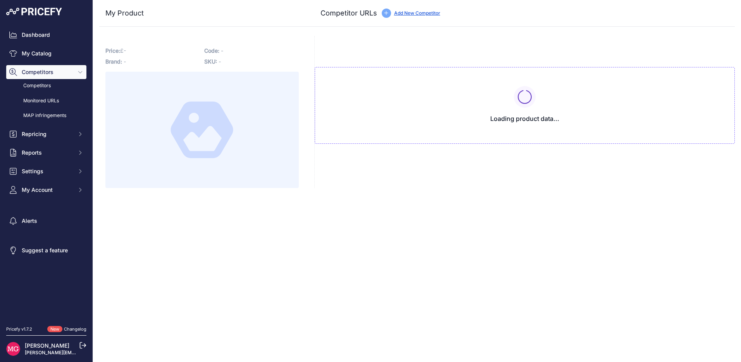
type input "[DOMAIN_NAME][URL]"
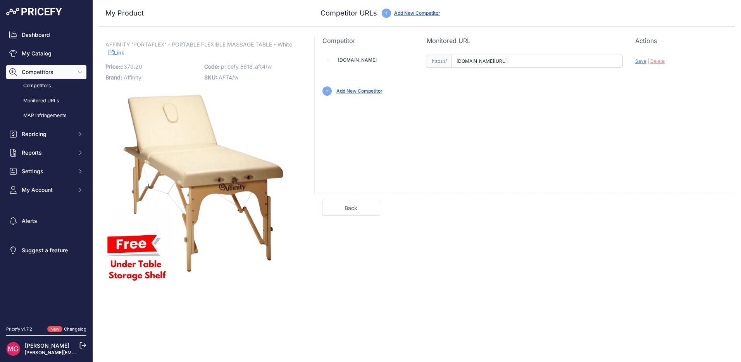
click at [602, 60] on input "[DOMAIN_NAME][URL]" at bounding box center [536, 61] width 171 height 13
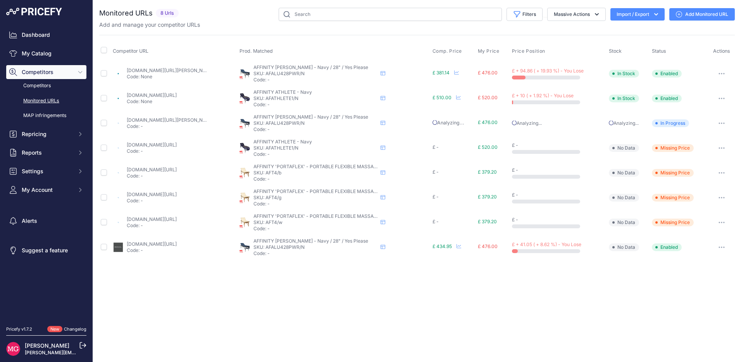
click at [723, 222] on icon "button" at bounding box center [723, 222] width 1 height 1
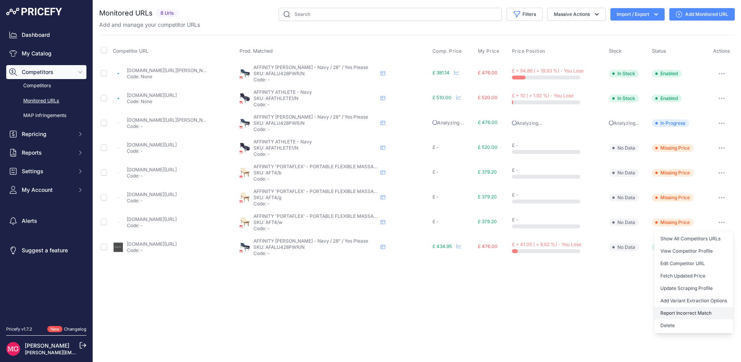
click at [678, 313] on button "Report Incorrect Match" at bounding box center [693, 313] width 79 height 12
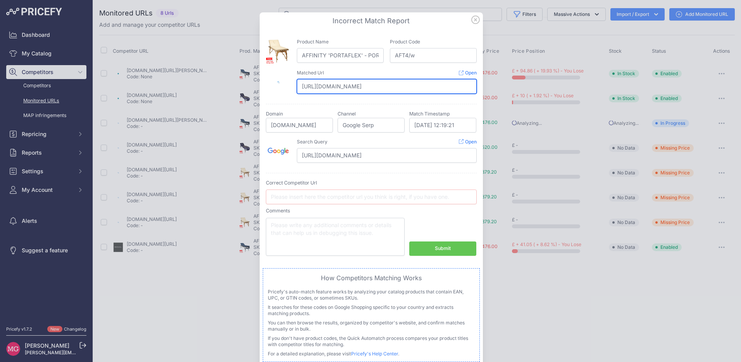
click at [385, 87] on input "[URL][DOMAIN_NAME]" at bounding box center [387, 86] width 180 height 15
drag, startPoint x: 385, startPoint y: 87, endPoint x: 483, endPoint y: 93, distance: 98.6
click at [483, 93] on div "​ Incorrect Match Report Product Name AFFINITY 'PORTAFLEX' - PORTABLE FLEXIBLE …" at bounding box center [370, 190] width 741 height 380
click at [416, 88] on input "[URL][DOMAIN_NAME]" at bounding box center [387, 86] width 180 height 15
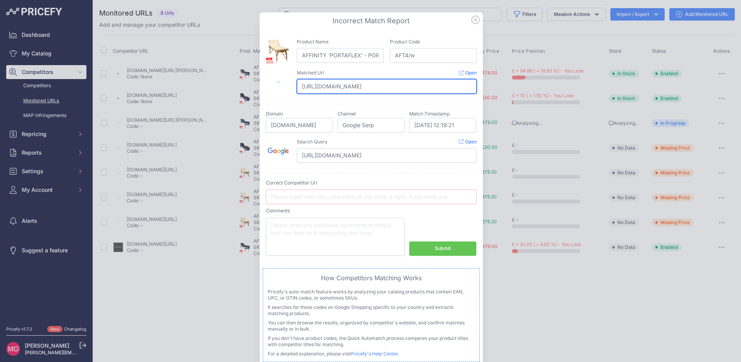
drag, startPoint x: 402, startPoint y: 86, endPoint x: 533, endPoint y: 93, distance: 131.1
click at [533, 93] on div "​ Incorrect Match Report Product Name AFFINITY 'PORTAFLEX' - PORTABLE FLEXIBLE …" at bounding box center [370, 190] width 741 height 380
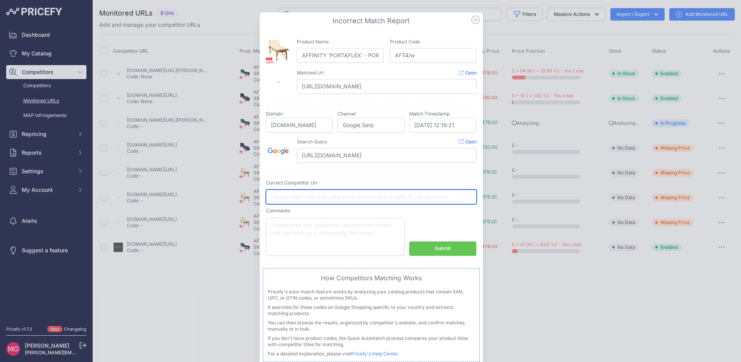
click at [326, 197] on input "text" at bounding box center [371, 196] width 211 height 15
paste input "https://www.bodymassageshop.com/product/therapy-equipment/portable-massage-tabl…"
type input "https://www.bodymassageshop.com/product/therapy-equipment/portable-massage-tabl…"
click at [454, 245] on button "Submit" at bounding box center [442, 248] width 67 height 14
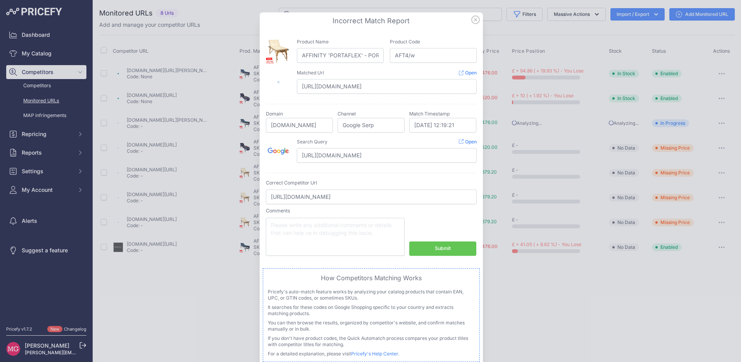
scroll to position [0, 0]
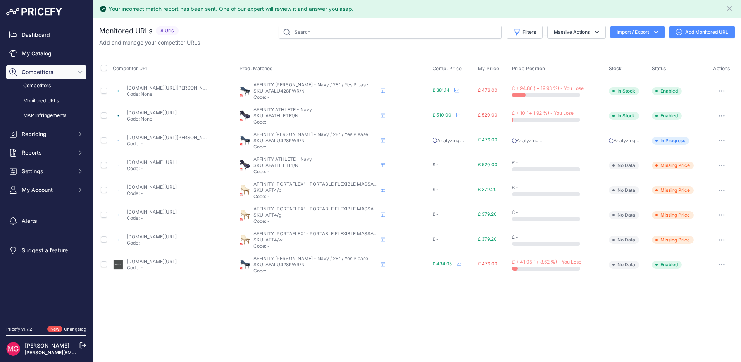
click at [724, 240] on icon "button" at bounding box center [721, 240] width 6 height 2
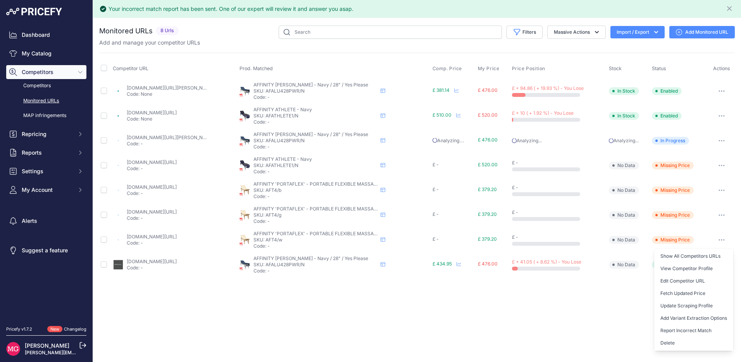
click at [685, 314] on button "Add Variant Extraction Options" at bounding box center [693, 318] width 79 height 12
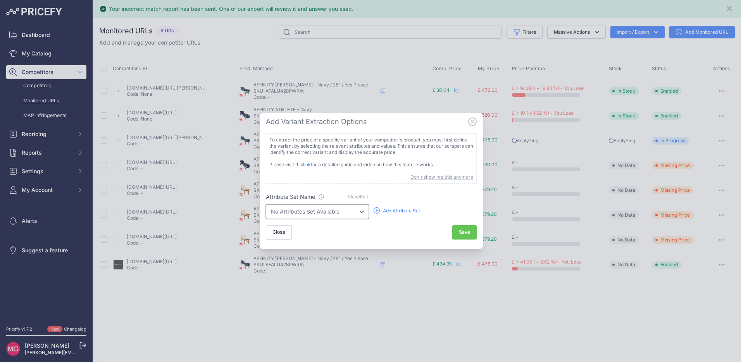
click at [355, 215] on select "No Attributes Set Available" at bounding box center [317, 211] width 103 height 15
click at [266, 204] on select "No Attributes Set Available" at bounding box center [317, 211] width 103 height 15
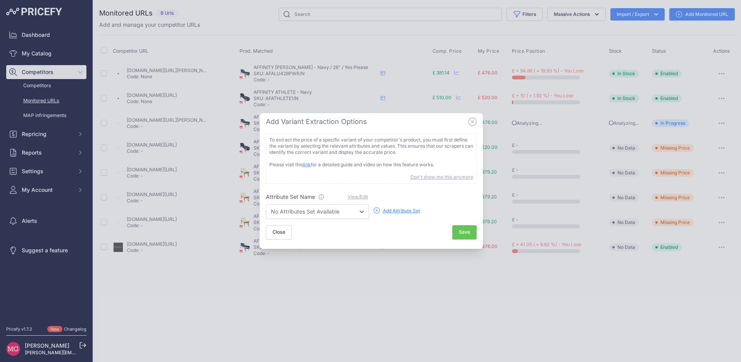
click at [475, 121] on icon at bounding box center [472, 121] width 9 height 9
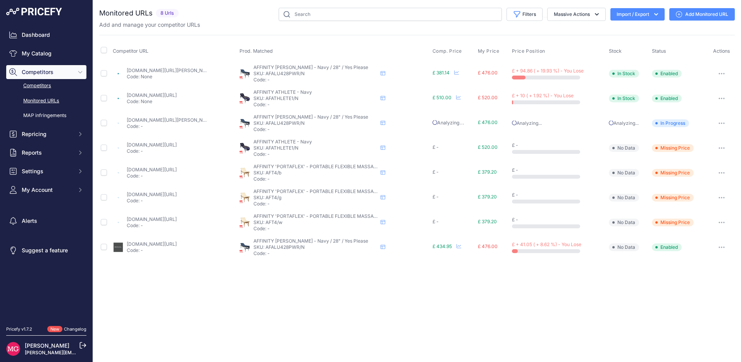
click at [42, 89] on link "Competitors" at bounding box center [46, 86] width 80 height 14
click at [41, 88] on link "Competitors" at bounding box center [46, 86] width 80 height 14
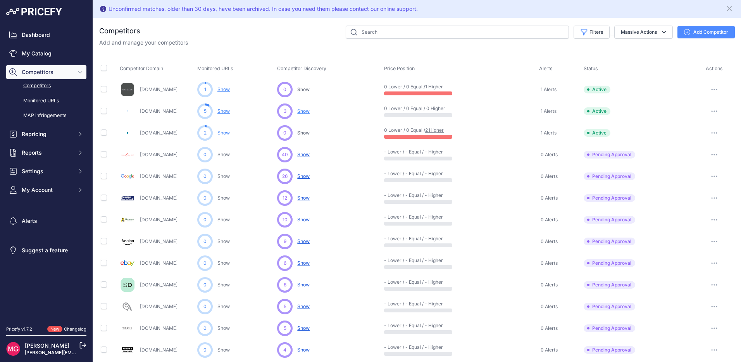
click at [160, 112] on link "[DOMAIN_NAME]" at bounding box center [159, 111] width 38 height 6
click at [708, 112] on button "button" at bounding box center [713, 111] width 15 height 11
click at [685, 126] on link "View Competitor Profile" at bounding box center [700, 127] width 65 height 12
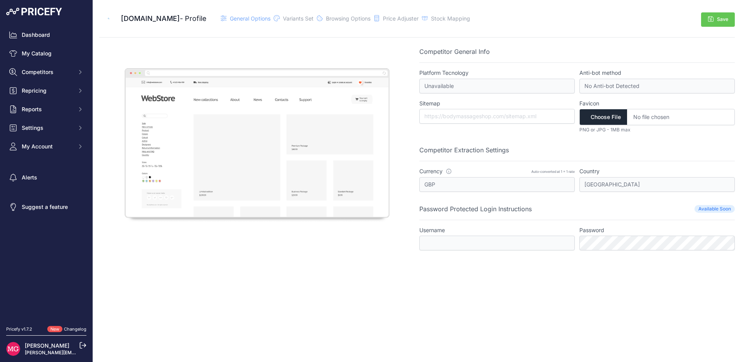
click at [366, 242] on div at bounding box center [256, 148] width 315 height 203
click at [313, 19] on span "Variants Set" at bounding box center [298, 18] width 31 height 7
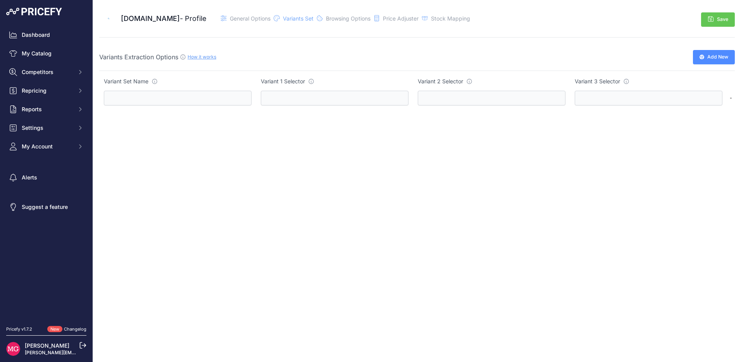
click at [370, 22] on div "Browsing Options" at bounding box center [348, 19] width 45 height 8
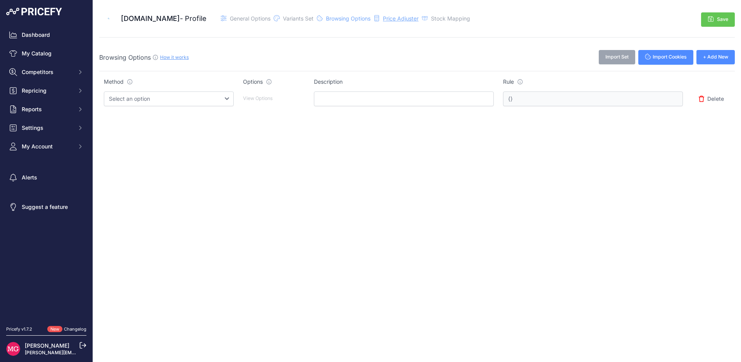
click at [418, 19] on span "Price Adjuster" at bounding box center [401, 18] width 36 height 7
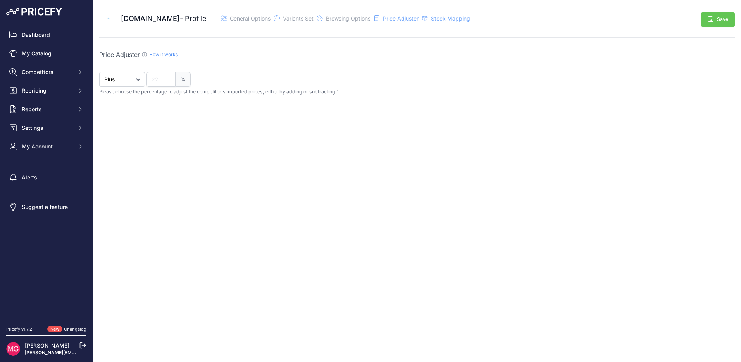
click at [470, 21] on span "Stock Mapping" at bounding box center [450, 18] width 39 height 7
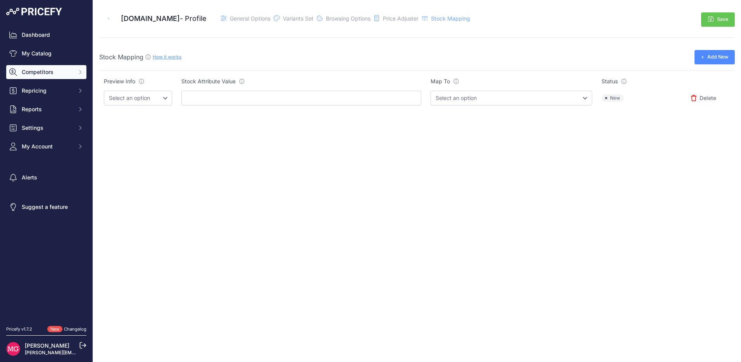
click at [46, 75] on span "Competitors" at bounding box center [47, 72] width 51 height 8
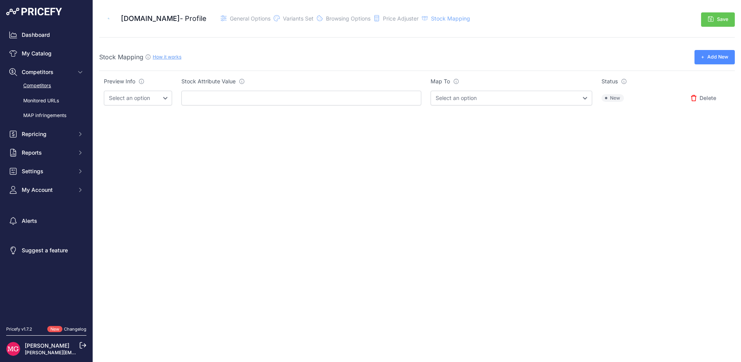
click at [47, 88] on link "Competitors" at bounding box center [46, 86] width 80 height 14
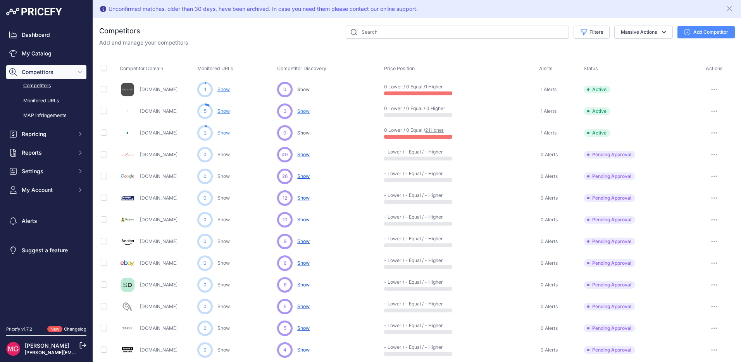
click at [47, 101] on link "Monitored URLs" at bounding box center [46, 101] width 80 height 14
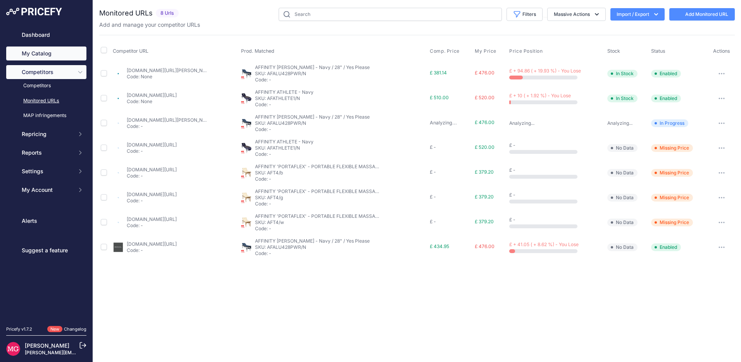
click at [36, 51] on link "My Catalog" at bounding box center [46, 53] width 80 height 14
drag, startPoint x: 38, startPoint y: 100, endPoint x: 151, endPoint y: 117, distance: 114.3
click at [38, 100] on link "Monitored URLs" at bounding box center [46, 101] width 80 height 14
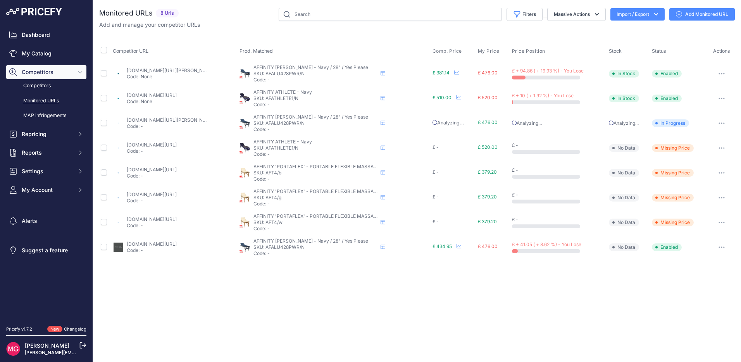
click at [721, 223] on icon "button" at bounding box center [721, 223] width 6 height 2
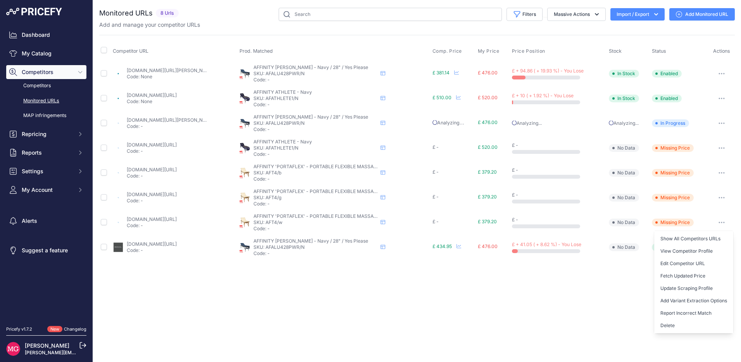
click at [721, 223] on icon "button" at bounding box center [721, 223] width 6 height 2
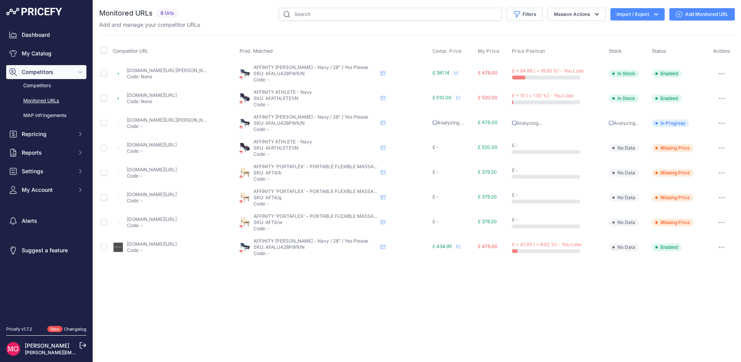
click at [714, 221] on button "button" at bounding box center [721, 222] width 15 height 11
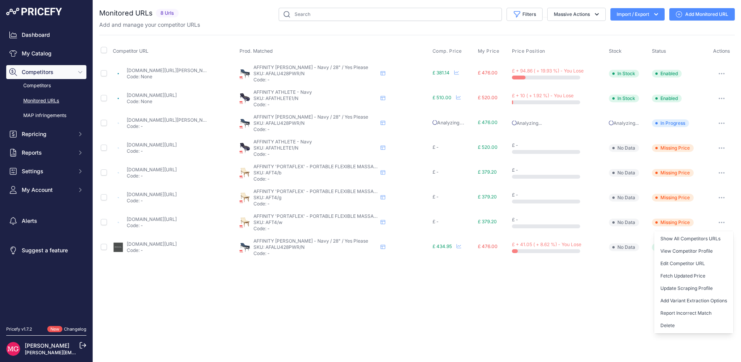
click at [720, 222] on icon "button" at bounding box center [721, 223] width 6 height 2
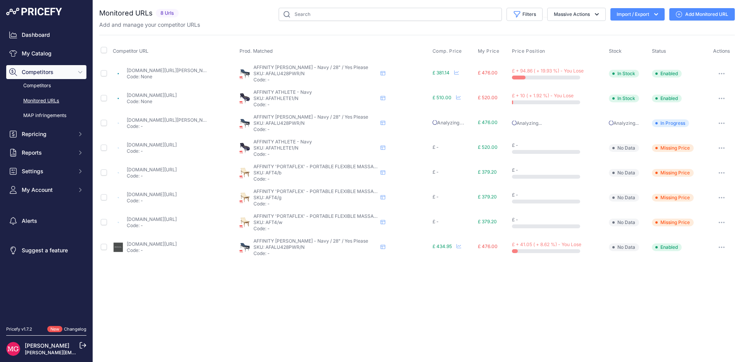
click at [720, 222] on icon "button" at bounding box center [721, 223] width 6 height 2
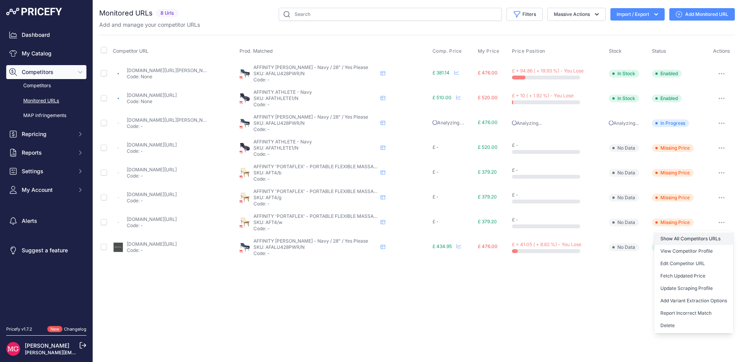
click at [697, 238] on link "Show All Competitors URLs" at bounding box center [693, 238] width 79 height 12
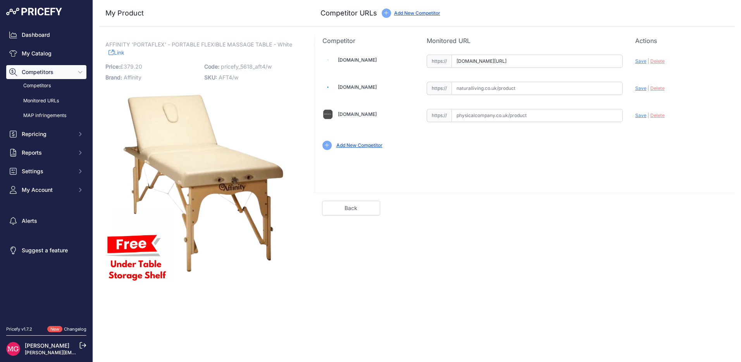
click at [640, 61] on span "Save" at bounding box center [640, 61] width 11 height 6
type input "[URL][DOMAIN_NAME]"
click at [482, 115] on input "text" at bounding box center [536, 115] width 171 height 13
paste input "[URL][DOMAIN_NAME]"
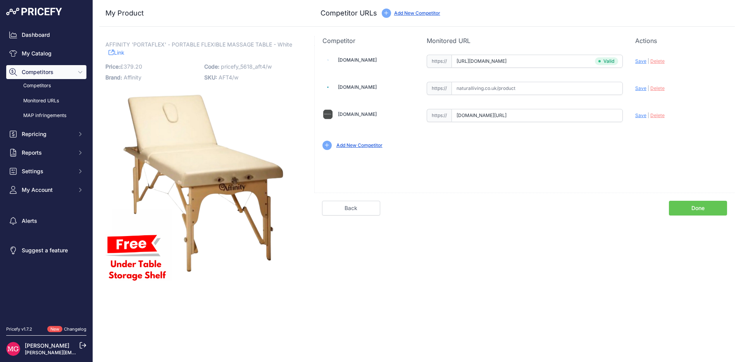
click at [640, 116] on span "Save" at bounding box center [640, 115] width 11 height 6
type input "[URL][DOMAIN_NAME]"
click at [481, 85] on input "text" at bounding box center [536, 88] width 171 height 13
paste input "[URL][DOMAIN_NAME]"
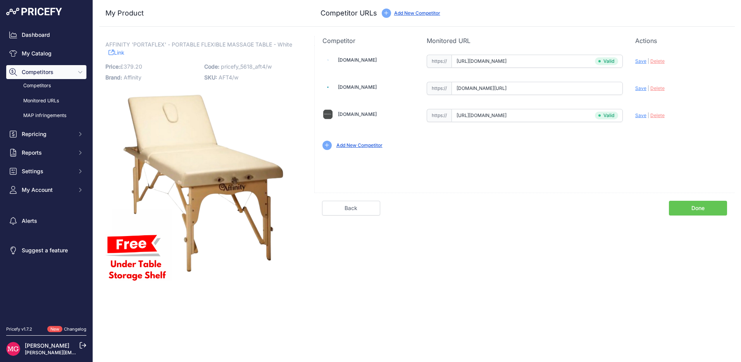
click at [642, 88] on span "Save" at bounding box center [640, 88] width 11 height 6
type input "[URL][DOMAIN_NAME]"
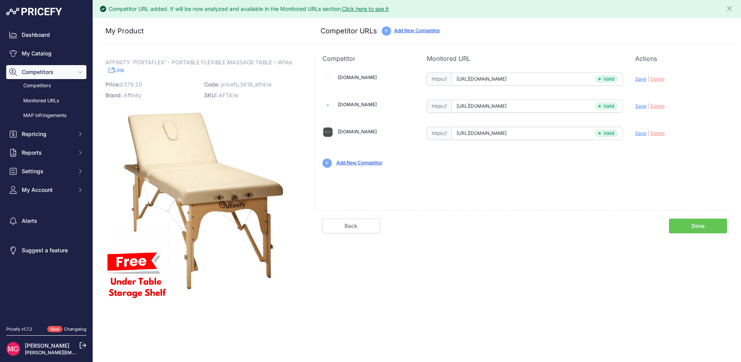
click at [695, 227] on link "Done" at bounding box center [698, 225] width 58 height 15
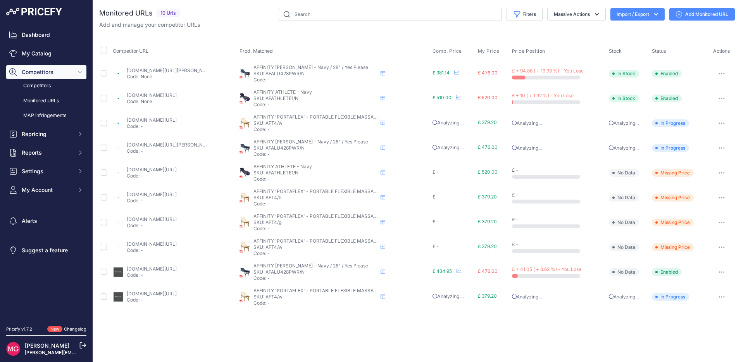
click at [261, 50] on span "Prod. Matched" at bounding box center [255, 51] width 33 height 6
click at [128, 52] on span "Competitor URL" at bounding box center [131, 51] width 36 height 6
click at [41, 86] on link "Competitors" at bounding box center [46, 86] width 80 height 14
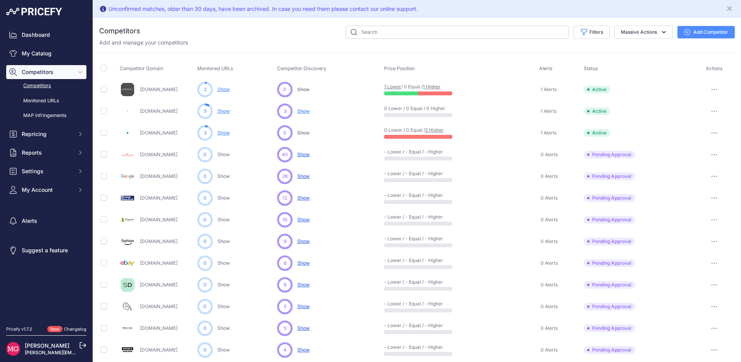
click at [710, 110] on button "button" at bounding box center [713, 111] width 15 height 11
click at [697, 127] on link "View Competitor Profile" at bounding box center [700, 127] width 65 height 12
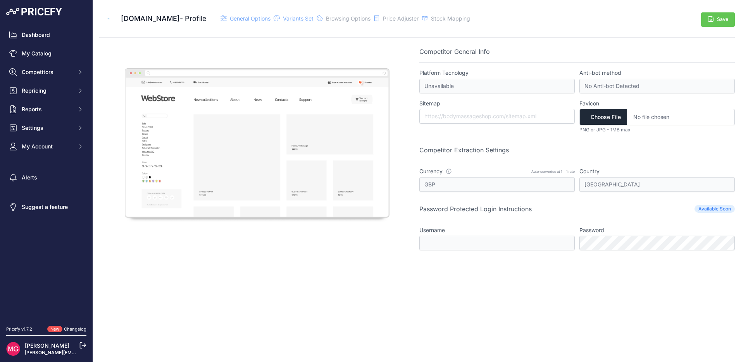
click at [312, 19] on span "Variants Set" at bounding box center [298, 18] width 31 height 7
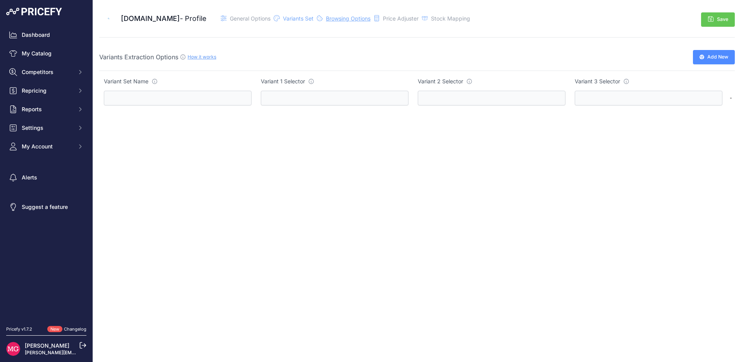
click at [362, 19] on span "Browsing Options" at bounding box center [348, 18] width 45 height 7
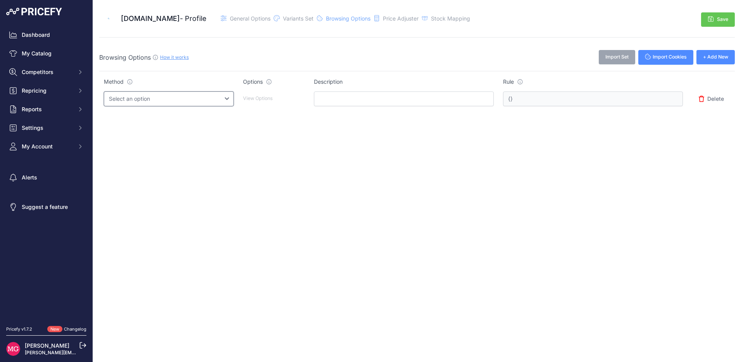
click at [160, 100] on select "Select an option Query String Local Storage Cookie Automatic Actions" at bounding box center [169, 98] width 130 height 15
select select "automatic_actions"
click at [104, 91] on select "Select an option Query String Local Storage Cookie Automatic Actions" at bounding box center [169, 98] width 130 height 15
click at [187, 102] on select "Select an option Query String Local Storage Cookie Automatic Actions" at bounding box center [169, 98] width 130 height 15
select select "null"
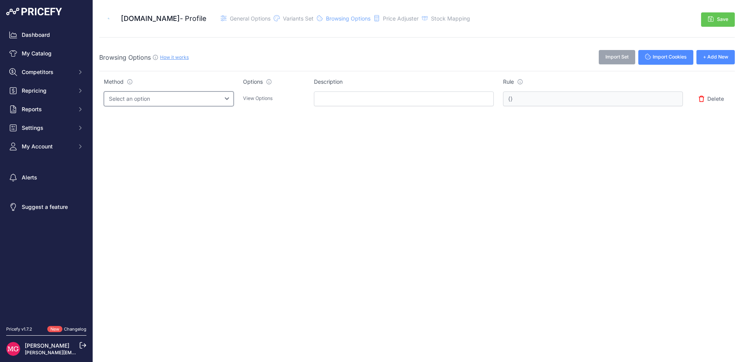
click at [104, 91] on select "Select an option Query String Local Storage Cookie Automatic Actions" at bounding box center [169, 98] width 130 height 15
click at [418, 17] on span "Price Adjuster" at bounding box center [401, 18] width 36 height 7
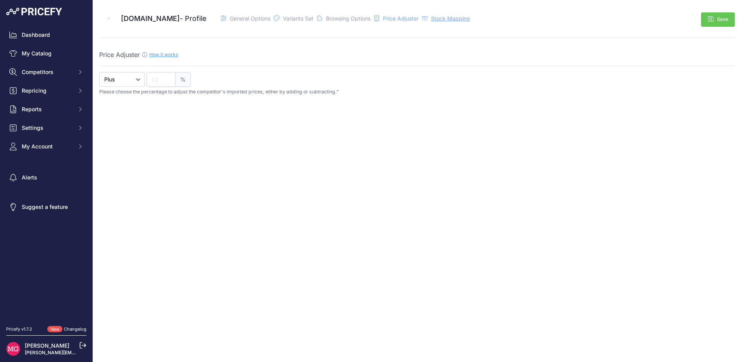
click at [470, 18] on span "Stock Mapping" at bounding box center [450, 18] width 39 height 7
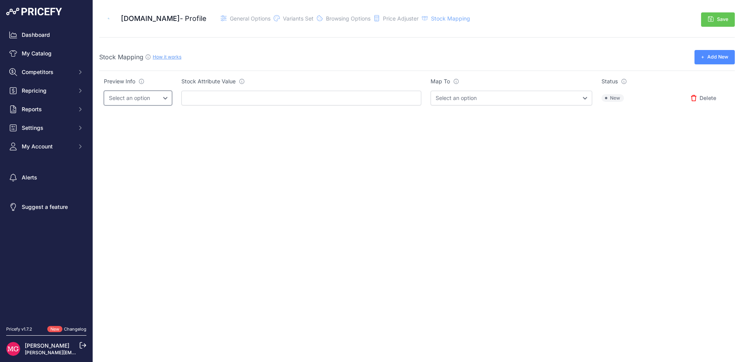
click at [119, 101] on select "Select an option" at bounding box center [138, 98] width 68 height 15
click at [31, 33] on link "Dashboard" at bounding box center [46, 35] width 80 height 14
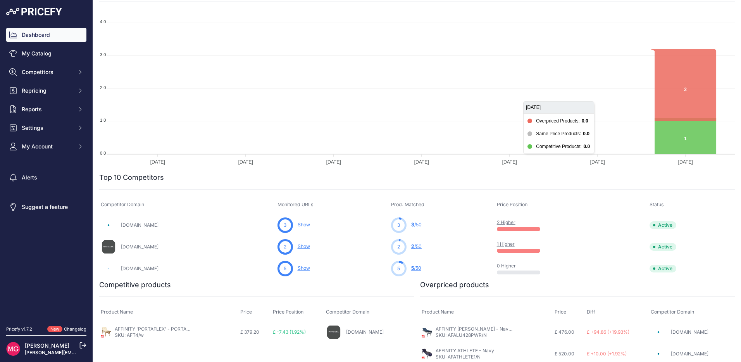
scroll to position [87, 0]
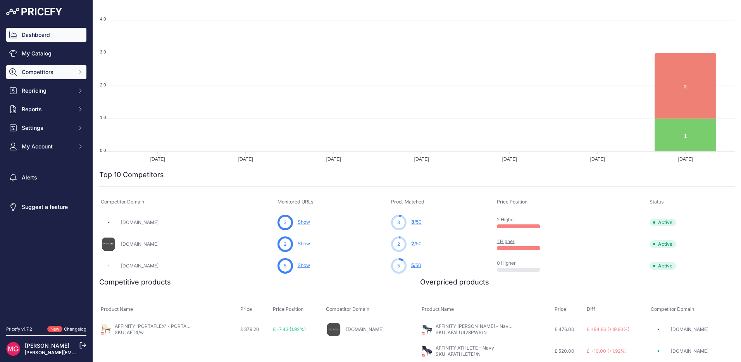
click at [48, 75] on span "Competitors" at bounding box center [47, 72] width 51 height 8
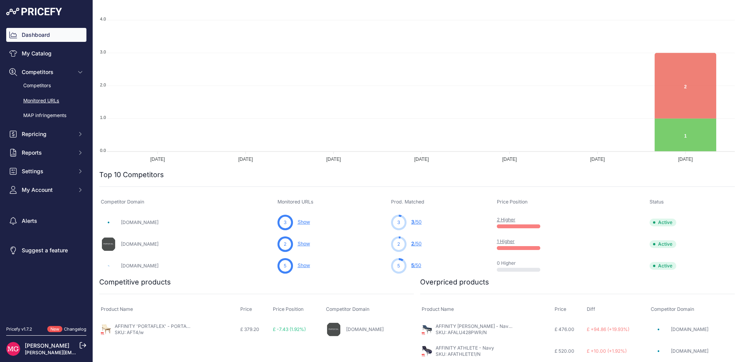
click at [41, 104] on link "Monitored URLs" at bounding box center [46, 101] width 80 height 14
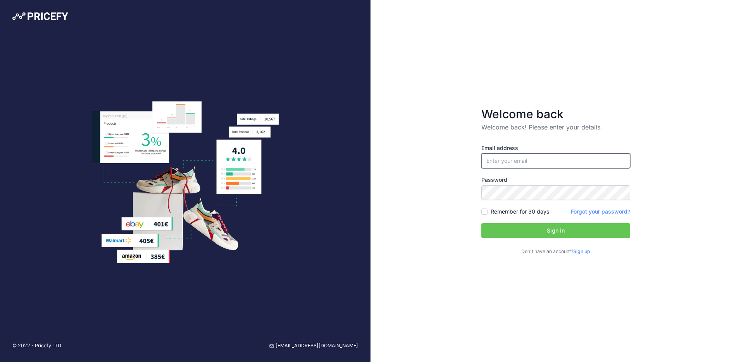
type input "[PERSON_NAME][EMAIL_ADDRESS][DOMAIN_NAME]"
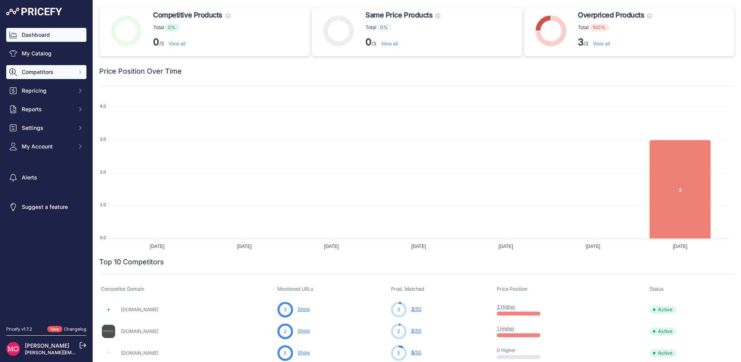
click at [41, 72] on span "Competitors" at bounding box center [47, 72] width 51 height 8
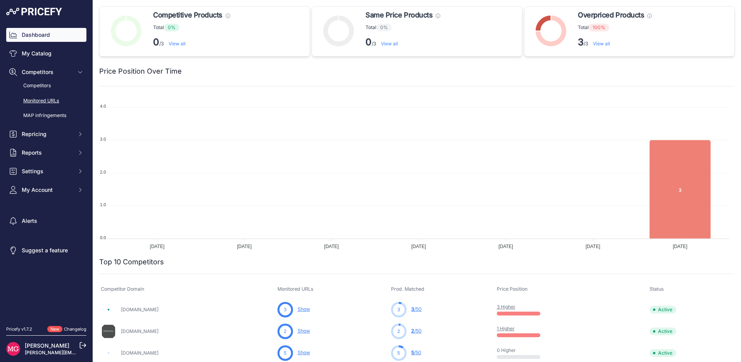
click at [36, 98] on link "Monitored URLs" at bounding box center [46, 101] width 80 height 14
